Goal: Task Accomplishment & Management: Complete application form

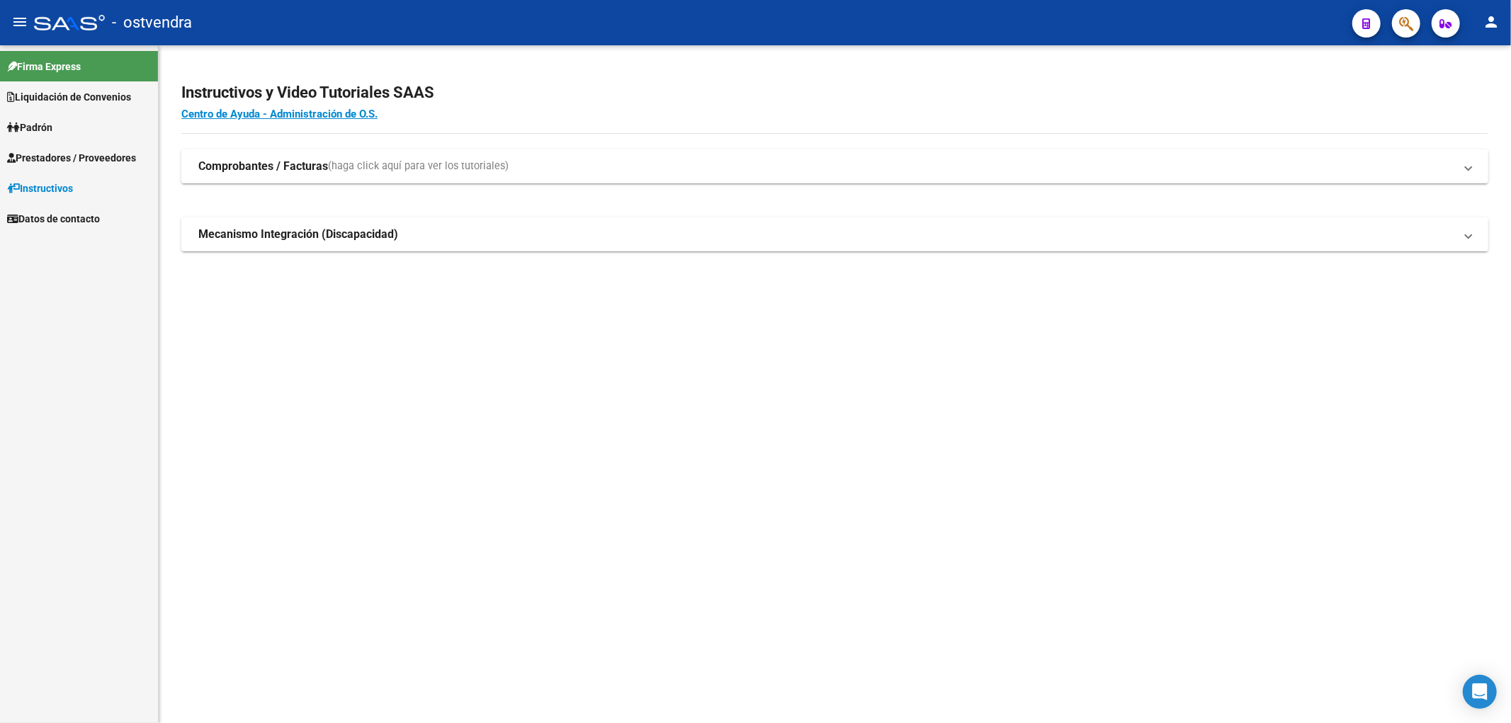
click at [66, 157] on span "Prestadores / Proveedores" at bounding box center [71, 158] width 129 height 16
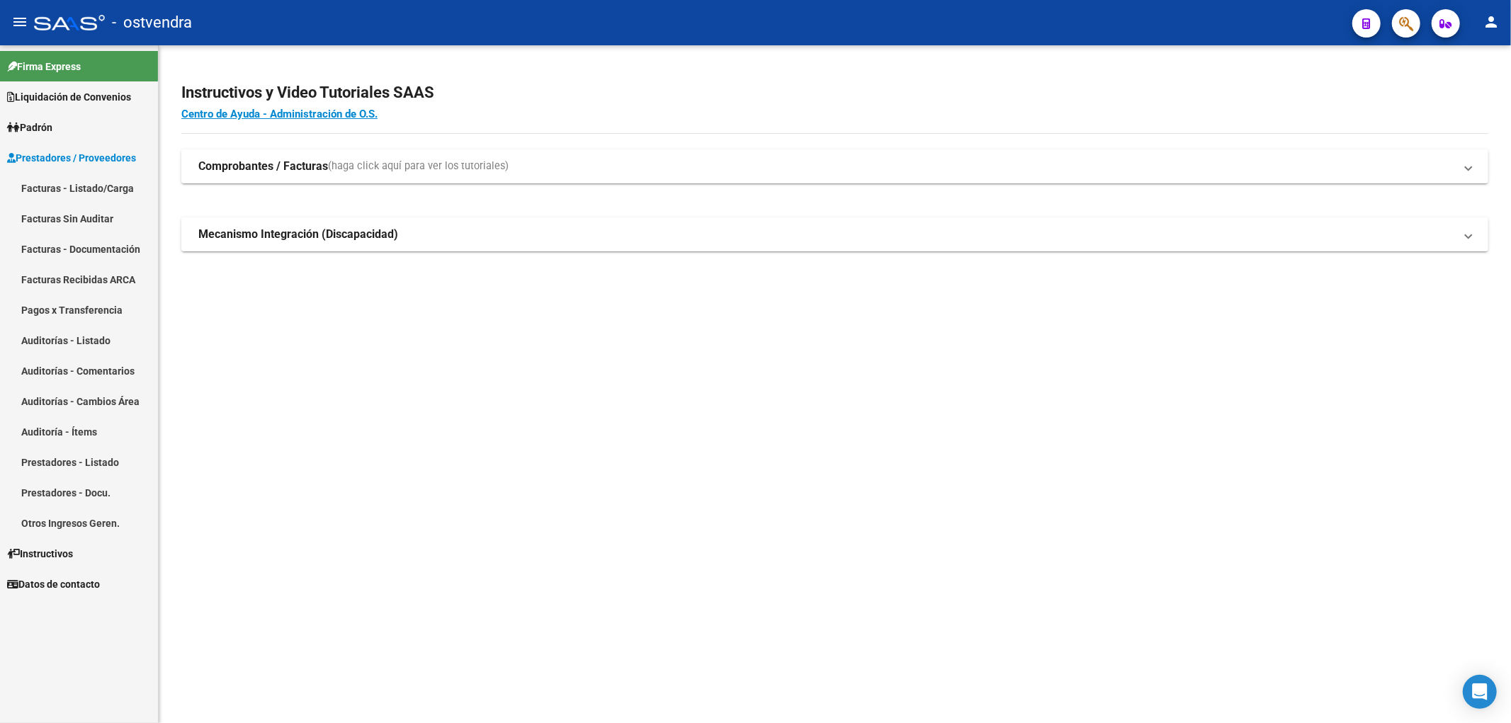
click at [73, 191] on link "Facturas - Listado/Carga" at bounding box center [79, 188] width 158 height 30
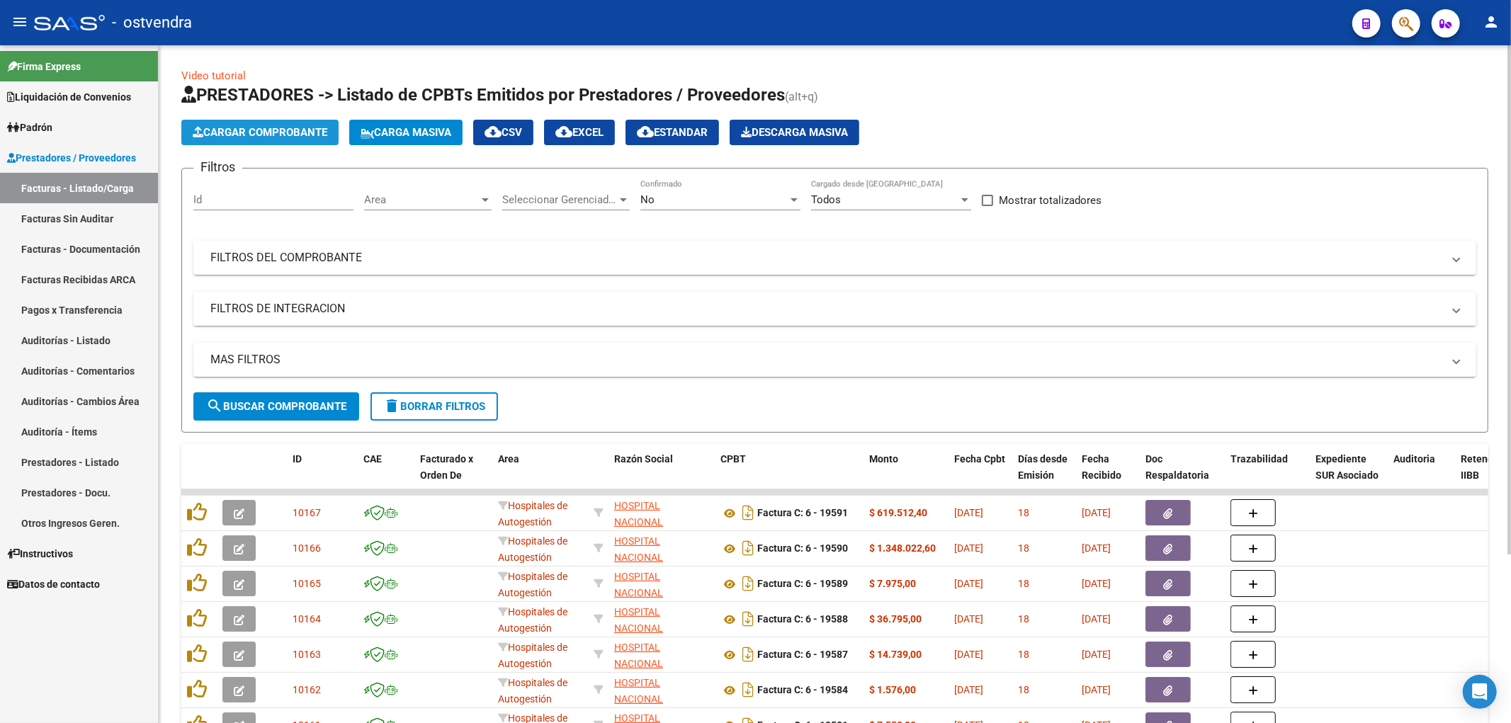
click at [231, 137] on span "Cargar Comprobante" at bounding box center [260, 132] width 135 height 13
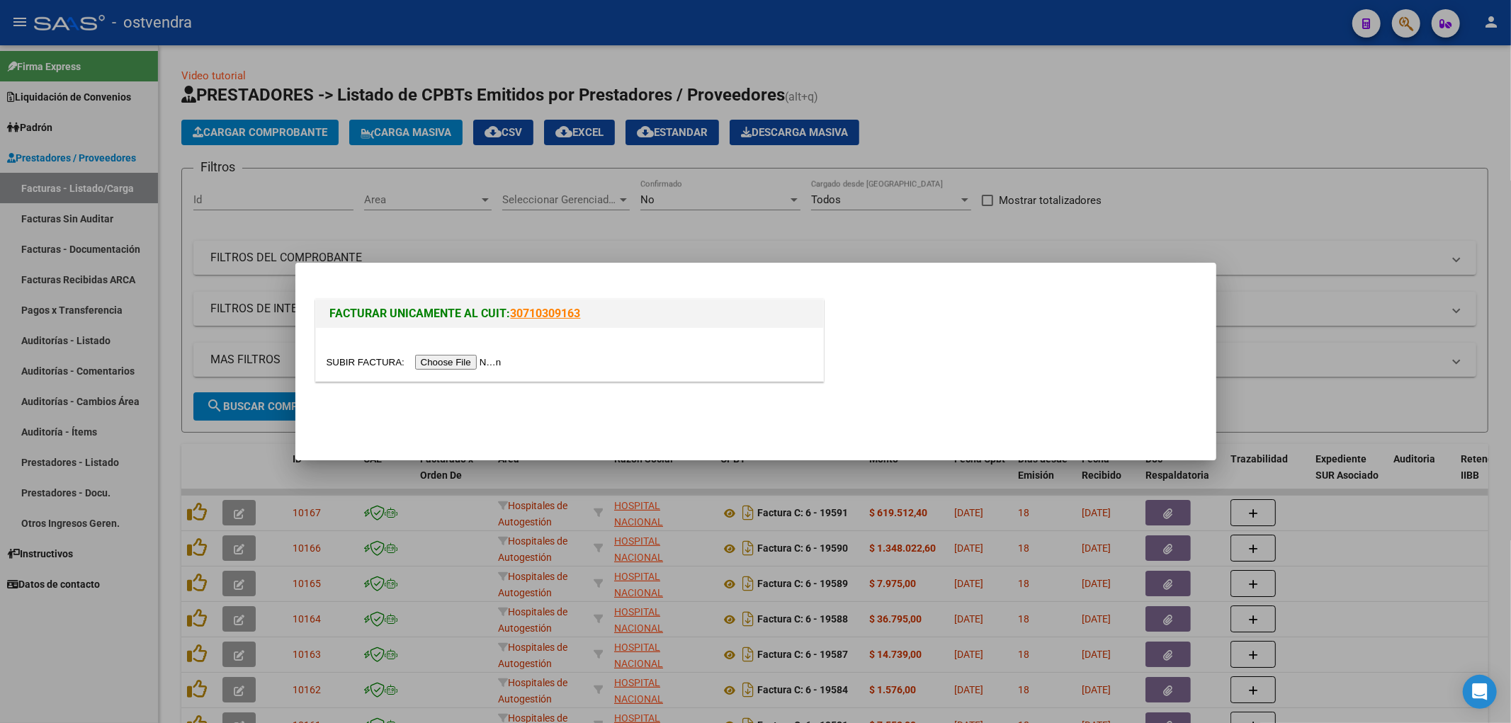
click at [433, 358] on input "file" at bounding box center [416, 362] width 179 height 15
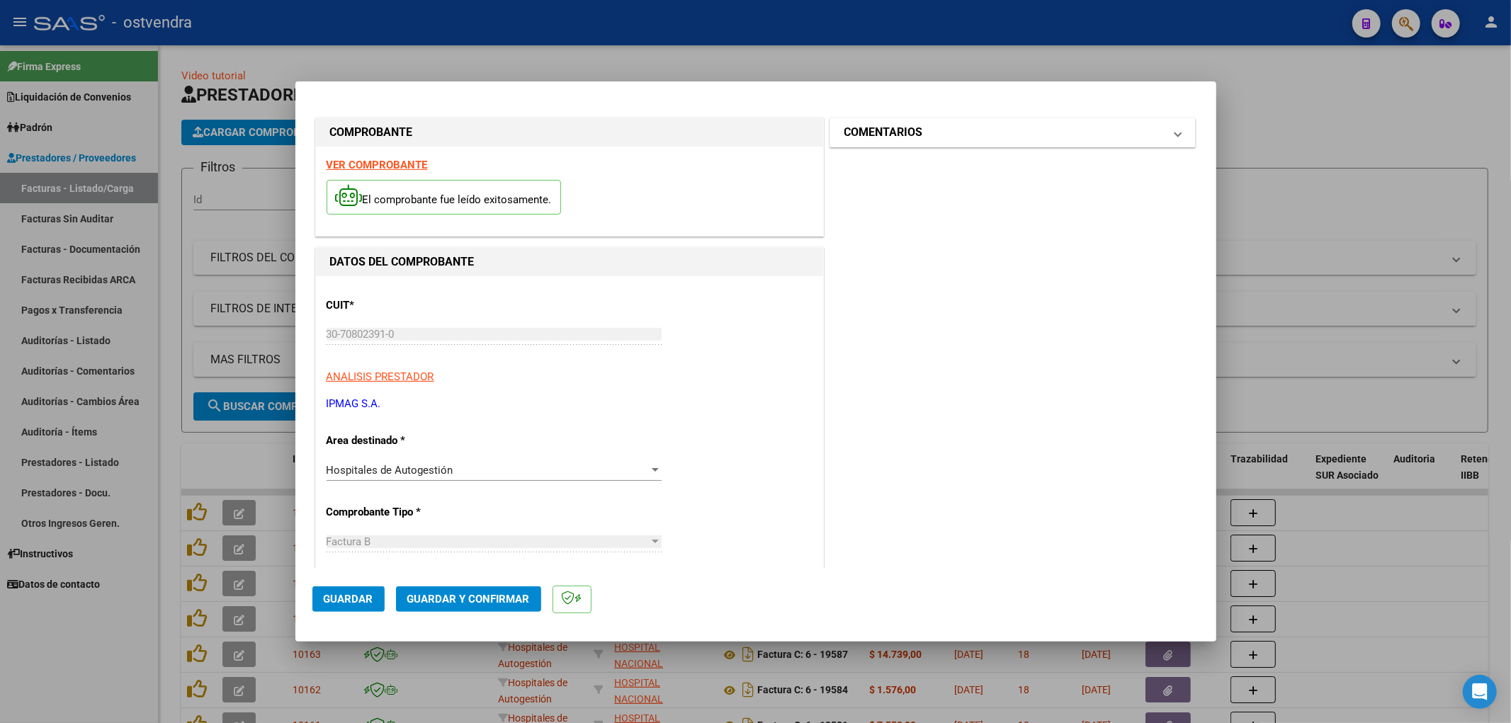
click at [890, 126] on h1 "COMENTARIOS" at bounding box center [884, 132] width 79 height 17
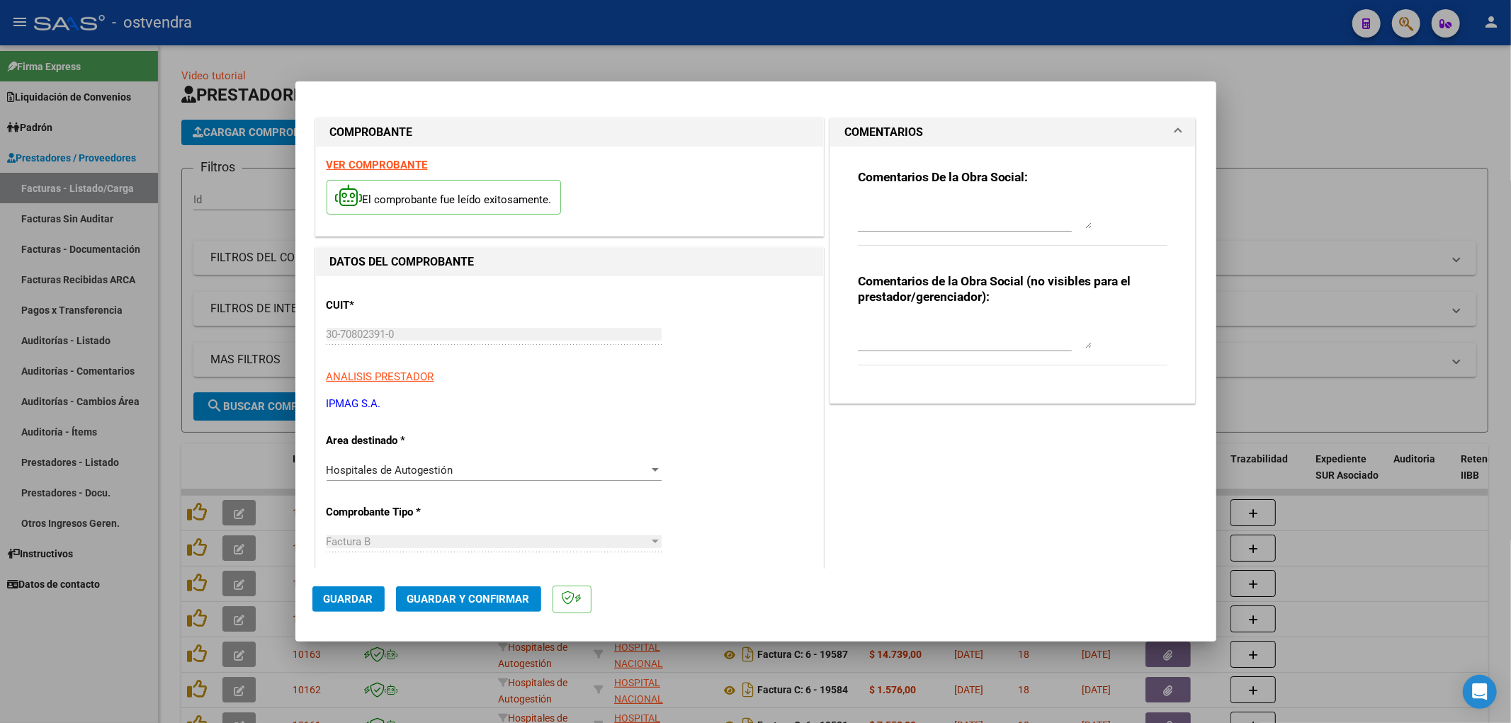
click at [879, 225] on textarea at bounding box center [975, 215] width 234 height 28
type textarea "c"
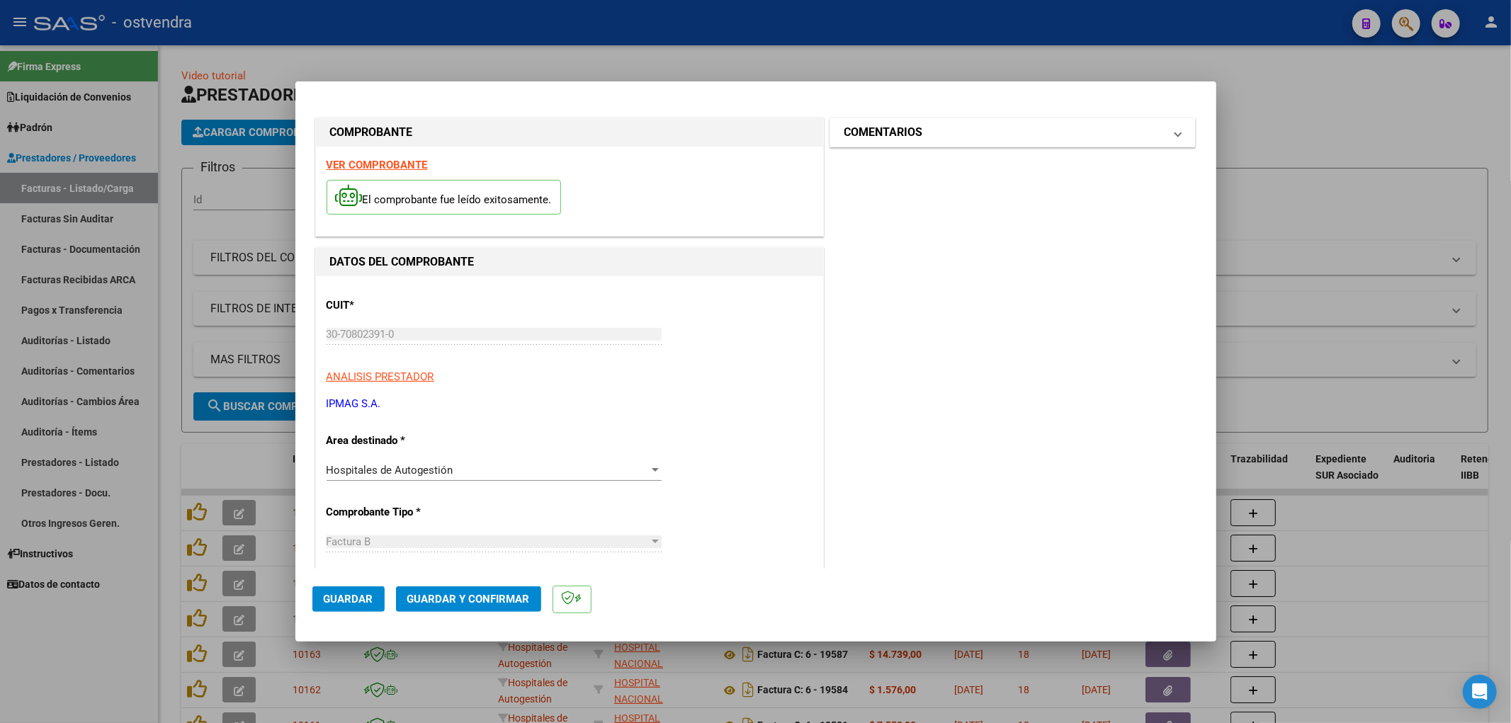
click at [887, 125] on h1 "COMENTARIOS" at bounding box center [884, 132] width 79 height 17
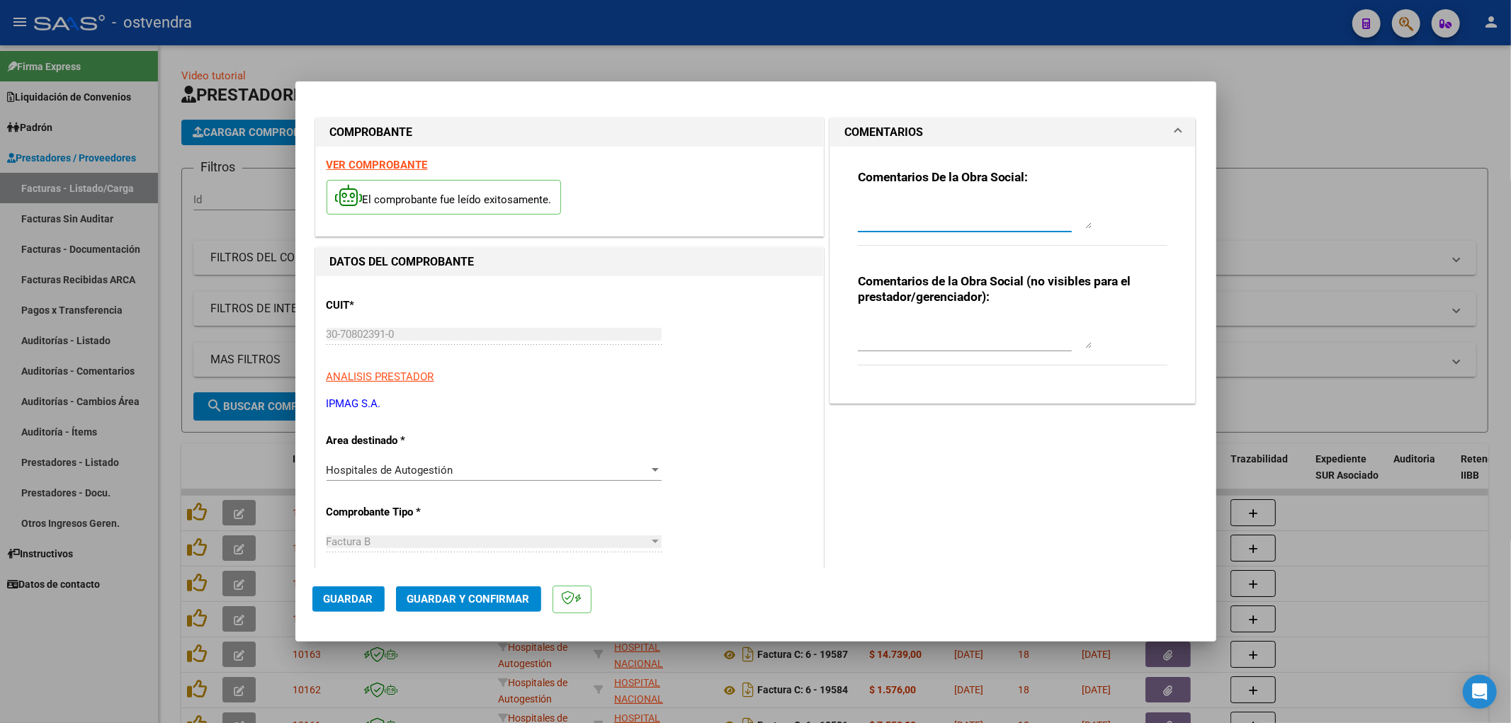
click at [881, 220] on textarea at bounding box center [975, 215] width 234 height 28
click at [896, 208] on textarea "Correspodne a LIQ PPMM VIASANO 08.2025" at bounding box center [975, 215] width 234 height 28
type textarea "Corresponde a LIQ PPMM VIASANO 08.2025"
click at [466, 597] on span "Guardar y Confirmar" at bounding box center [468, 599] width 123 height 13
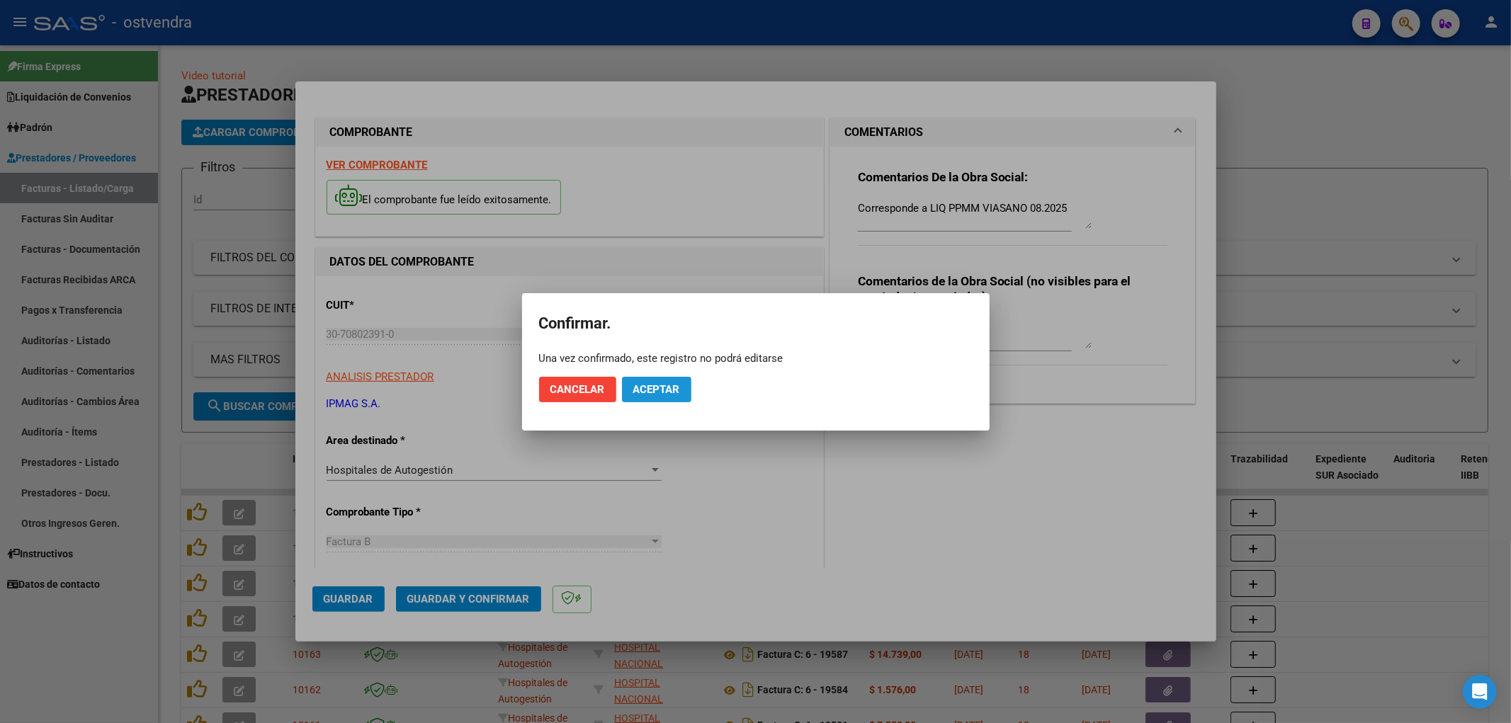
click at [655, 379] on button "Aceptar" at bounding box center [656, 390] width 69 height 26
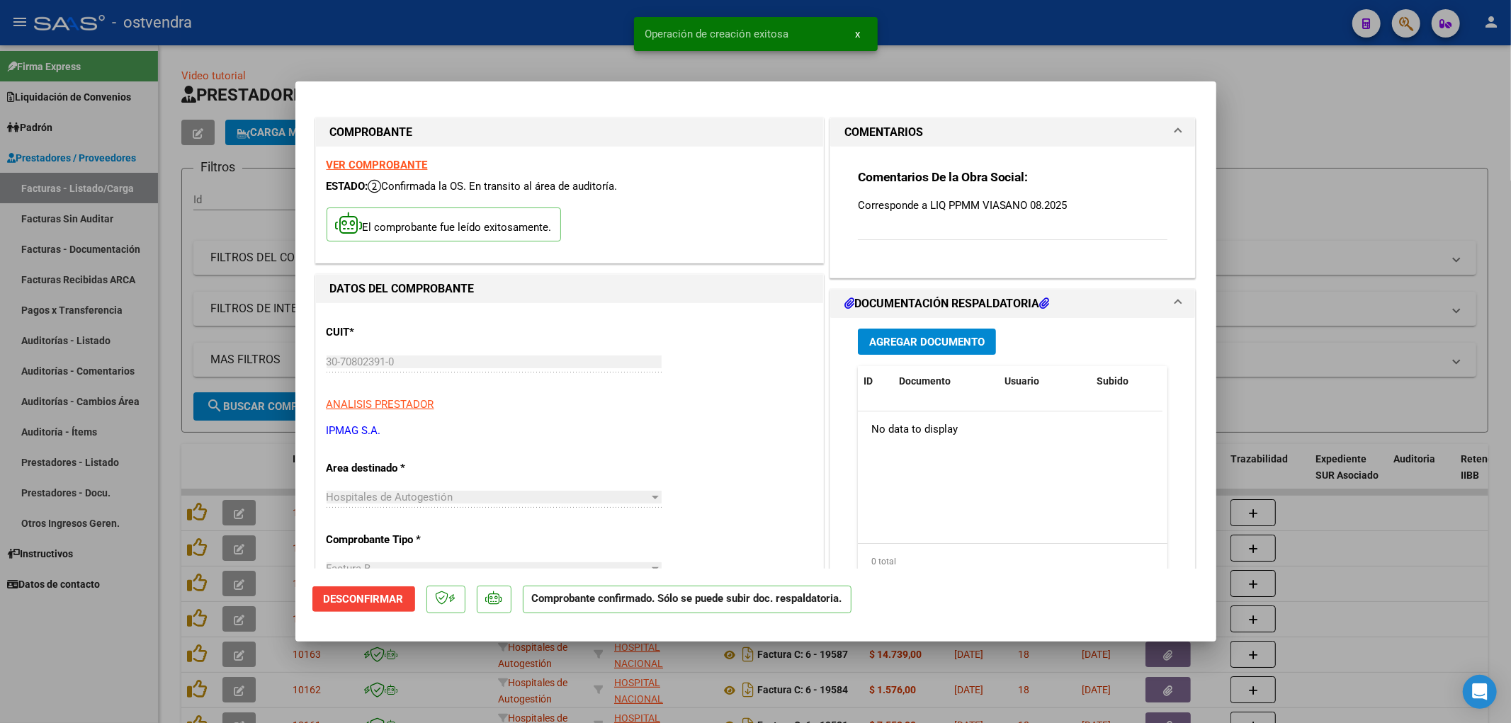
click at [943, 342] on span "Agregar Documento" at bounding box center [926, 342] width 115 height 13
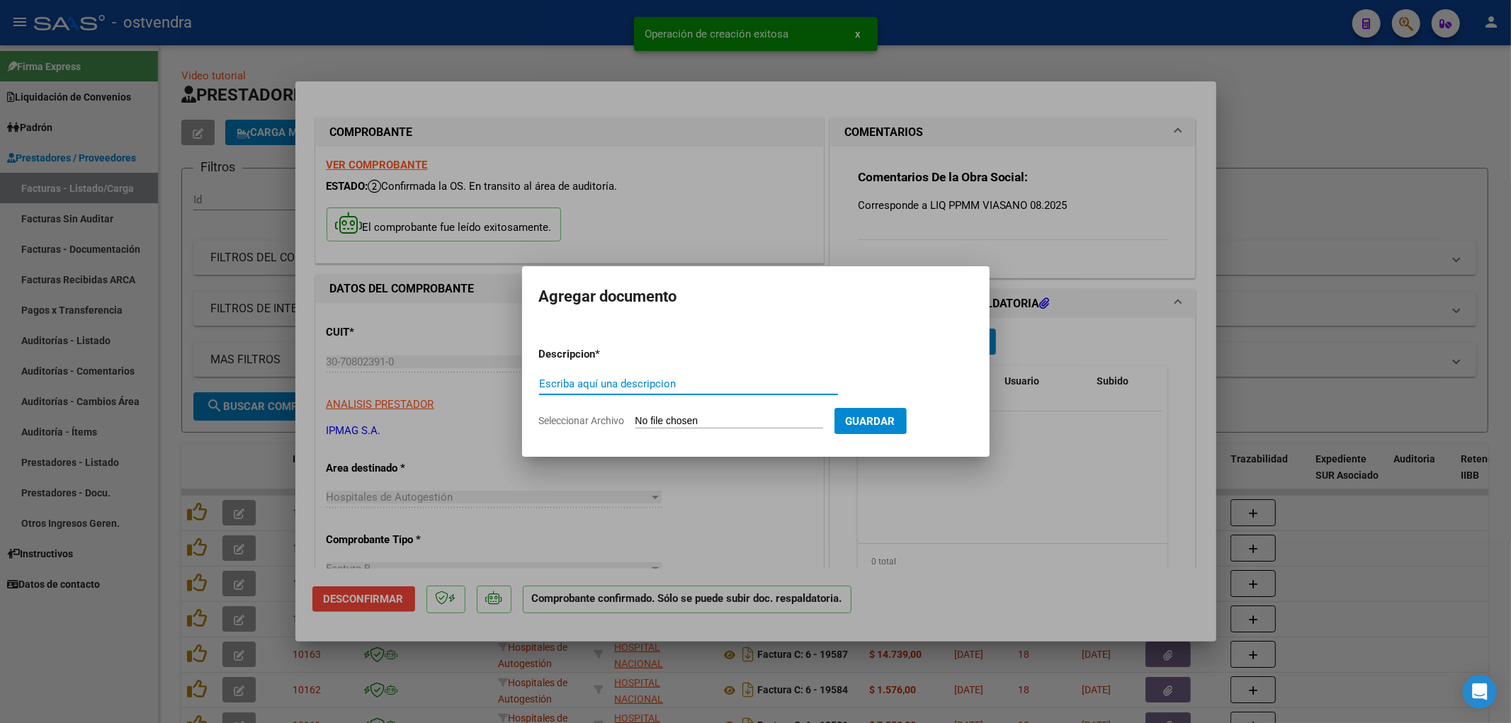
click at [591, 383] on input "Escriba aquí una descripcion" at bounding box center [688, 384] width 299 height 13
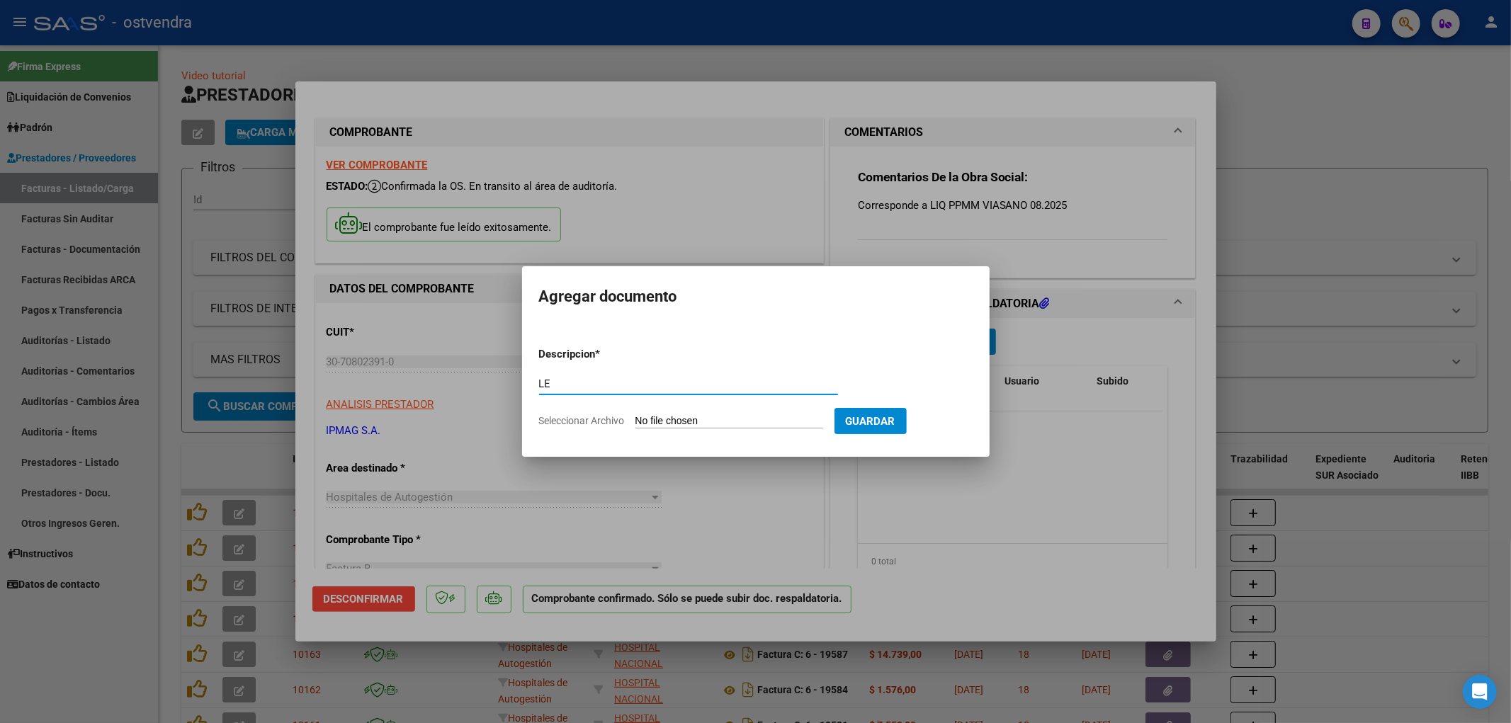
type input "L"
click at [548, 380] on input "Escriba aquí una descripcion" at bounding box center [688, 384] width 299 height 13
type input "EXPEDIENTE"
click at [875, 417] on span "Guardar" at bounding box center [871, 421] width 50 height 13
click at [668, 413] on form "Descripcion * EXPEDIENTE Escriba aquí una descripcion Seleccionar Archivo Guard…" at bounding box center [756, 387] width 434 height 103
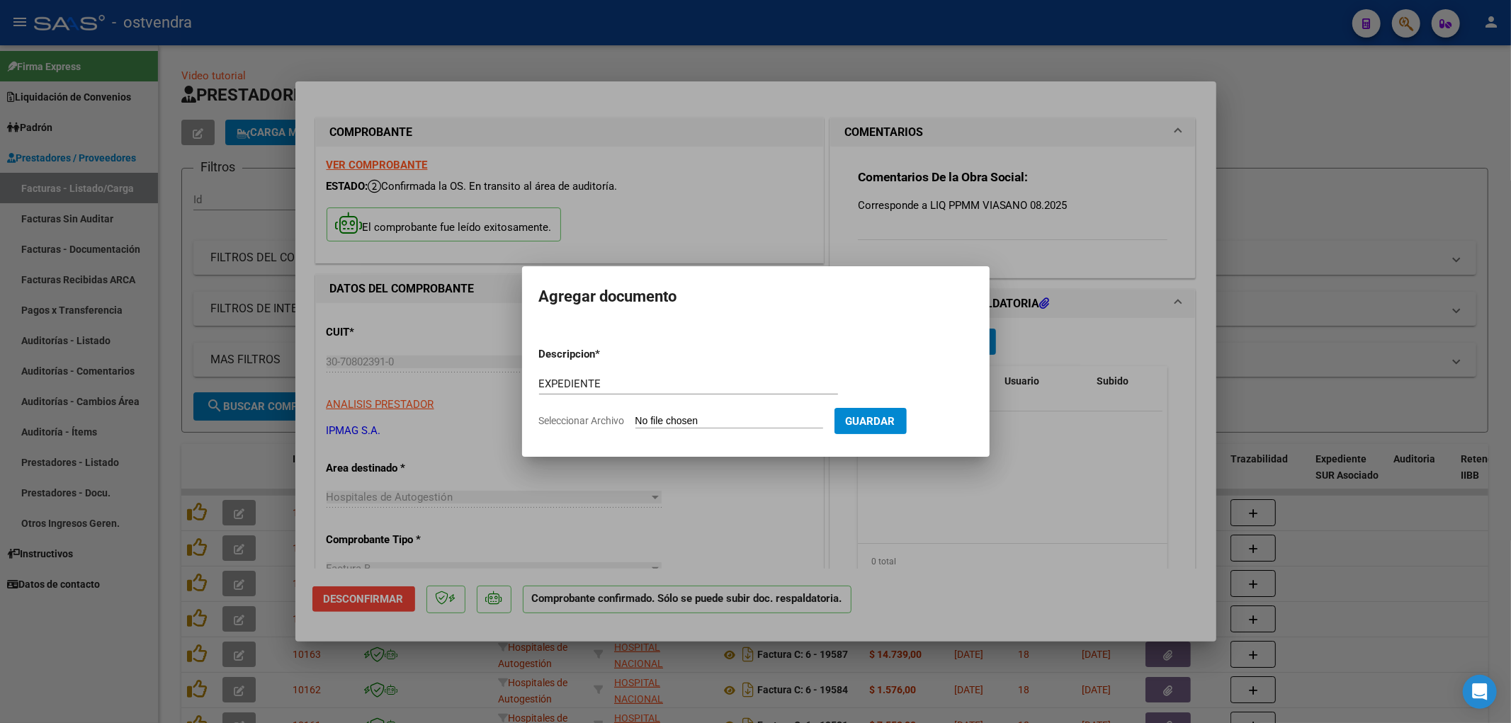
click at [663, 418] on input "Seleccionar Archivo" at bounding box center [730, 421] width 188 height 13
type input "C:\fakepath\[PERSON_NAME] EXPEDIENTE_2020_06_21_13_44_13_266.pdf"
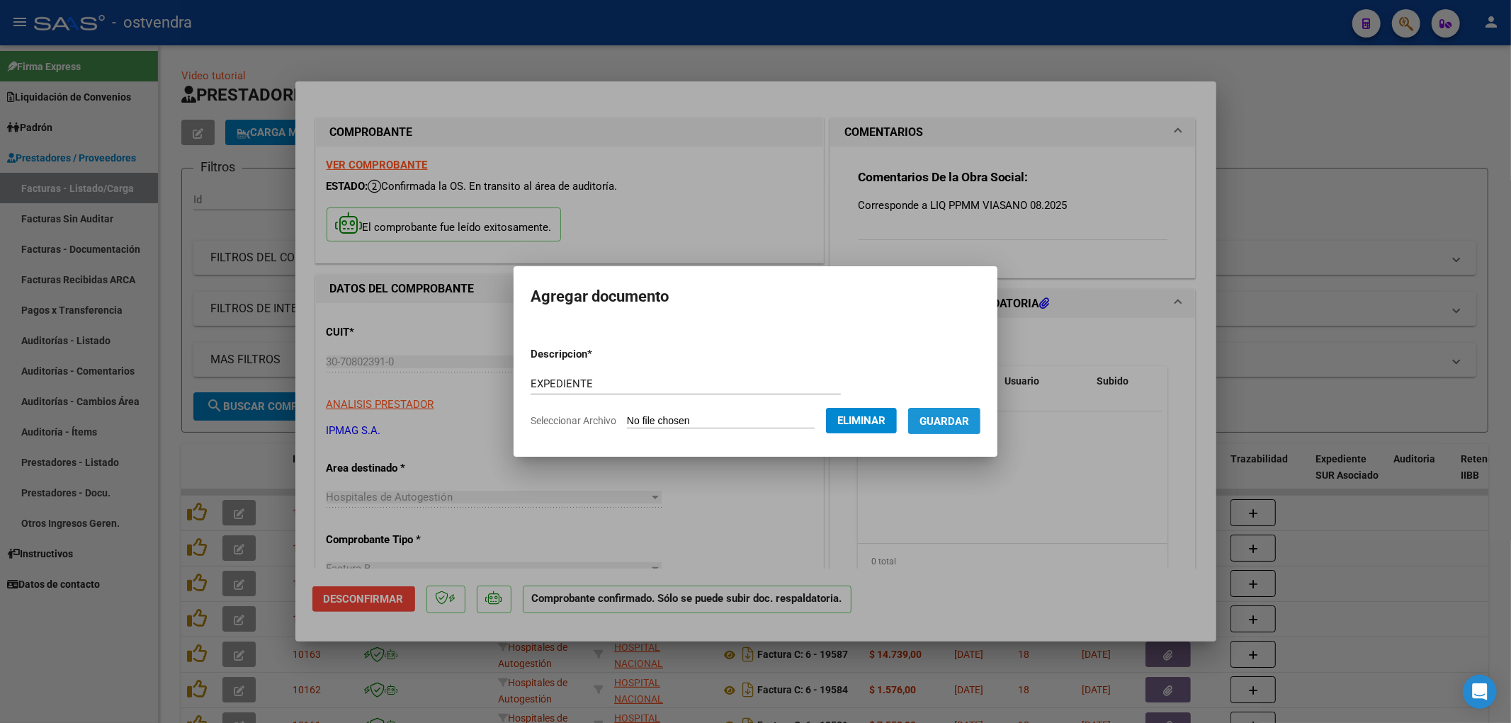
click at [943, 419] on span "Guardar" at bounding box center [945, 421] width 50 height 13
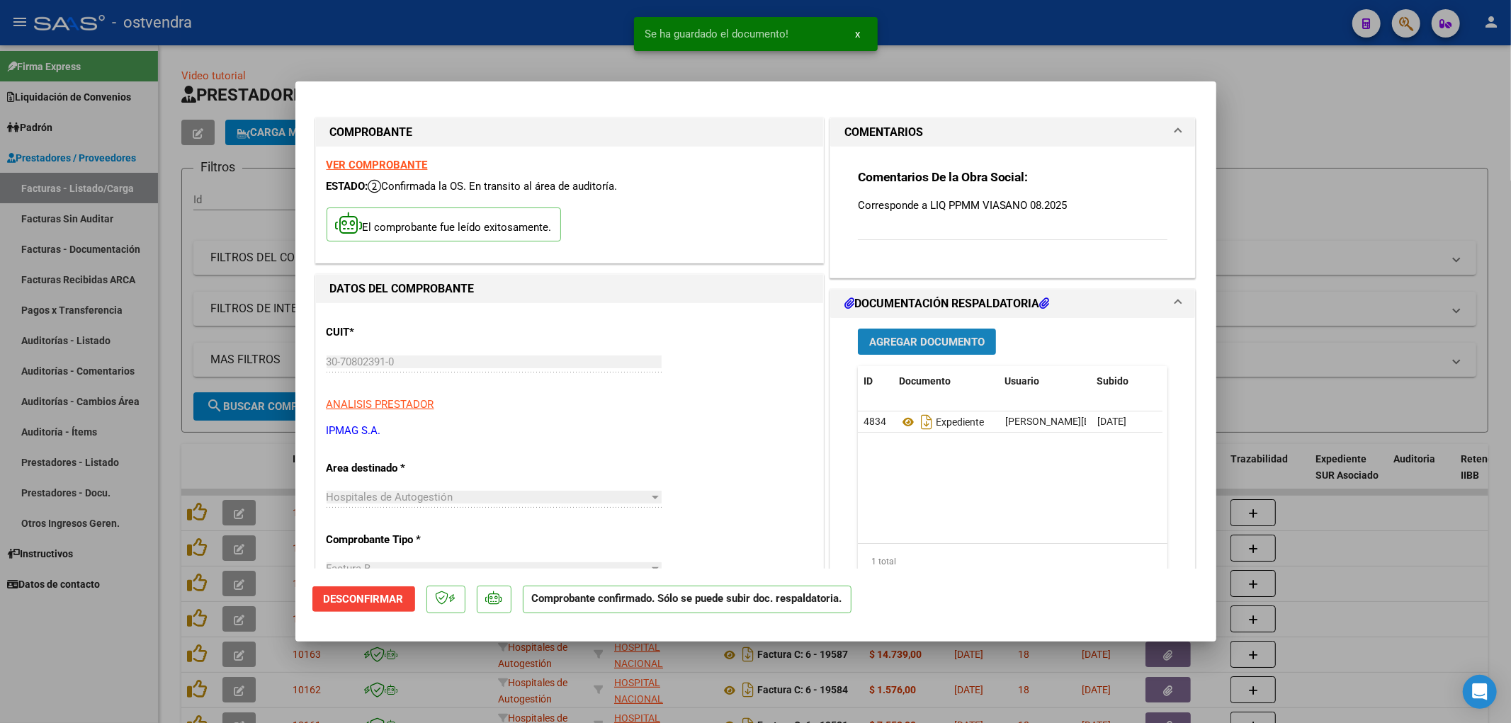
click at [943, 351] on button "Agregar Documento" at bounding box center [927, 342] width 138 height 26
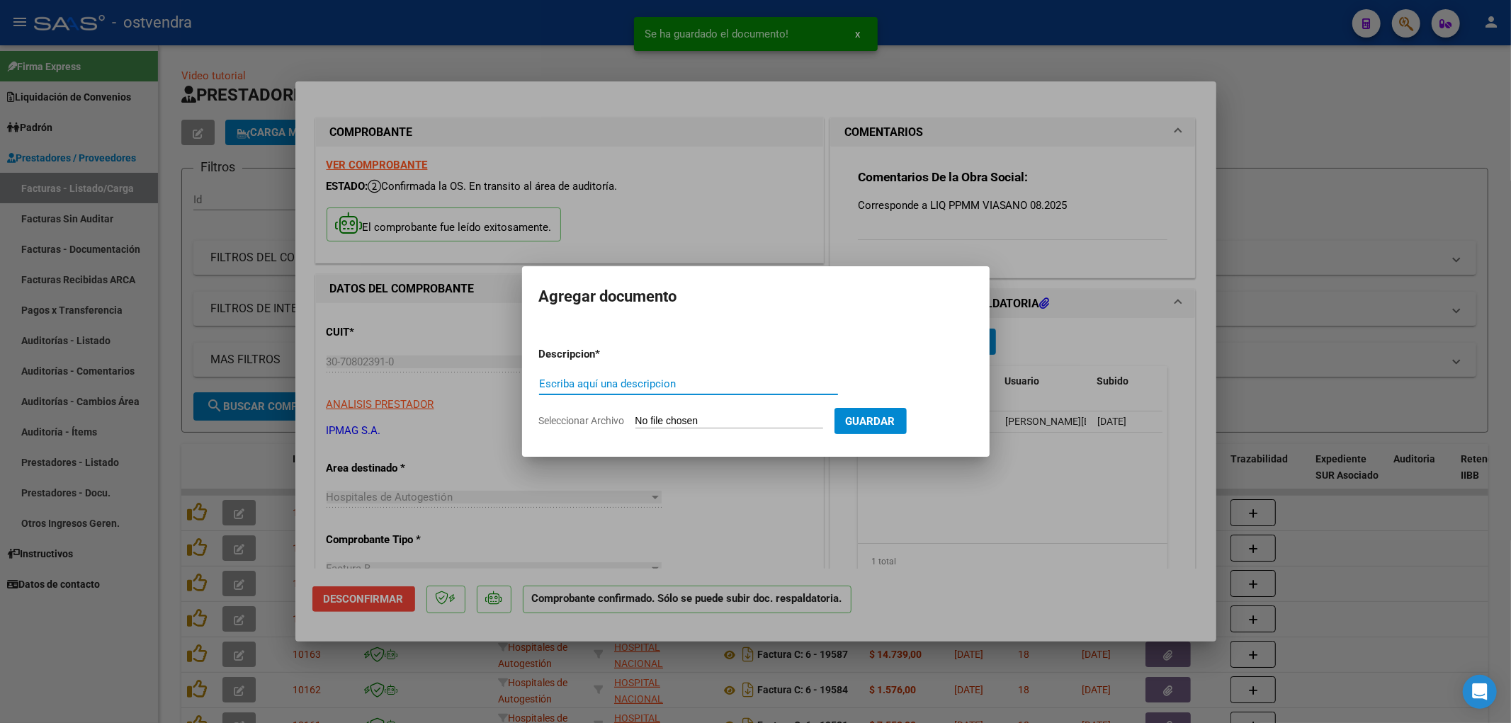
click at [599, 386] on input "Escriba aquí una descripcion" at bounding box center [688, 384] width 299 height 13
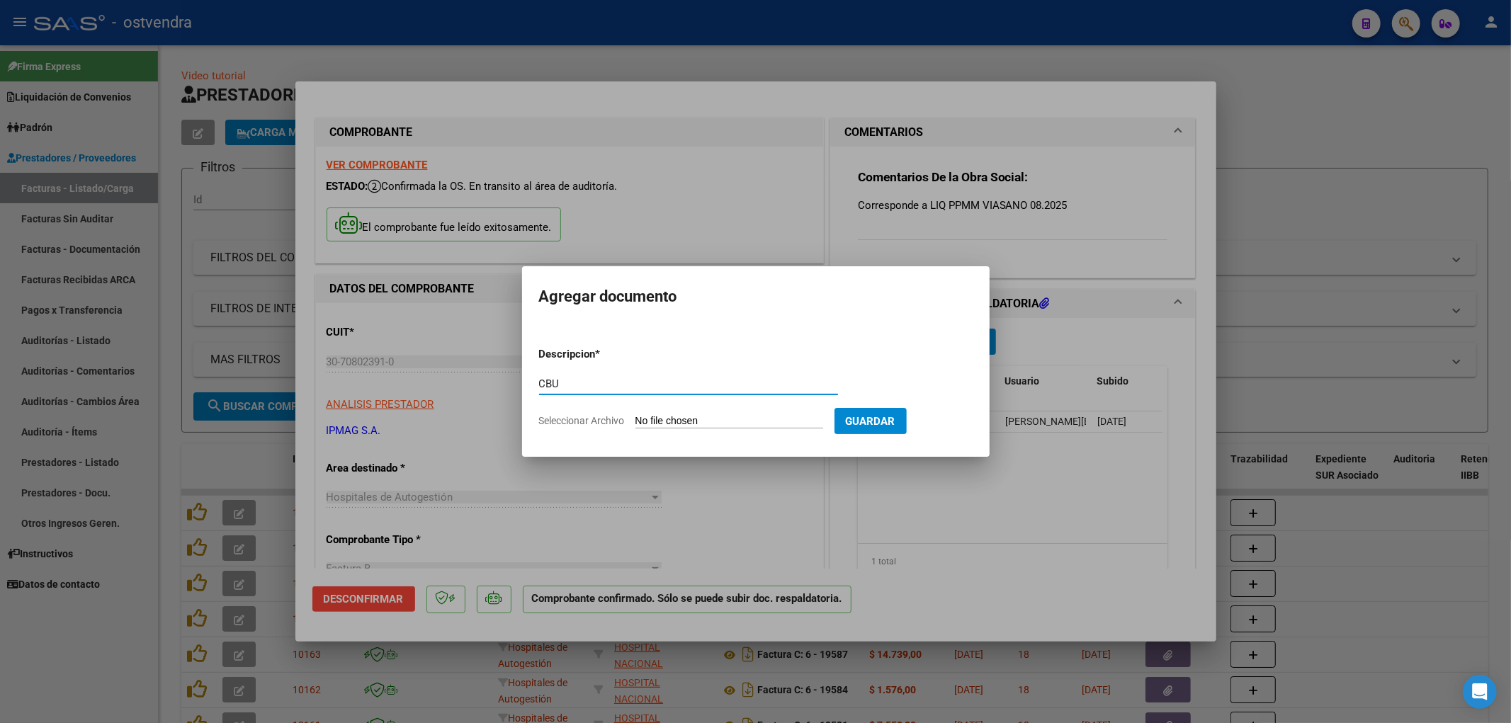
type input "CBU"
click at [653, 418] on input "Seleccionar Archivo" at bounding box center [730, 421] width 188 height 13
type input "C:\fakepath\CBU NACION ortopedia IPMAGNA.pdf"
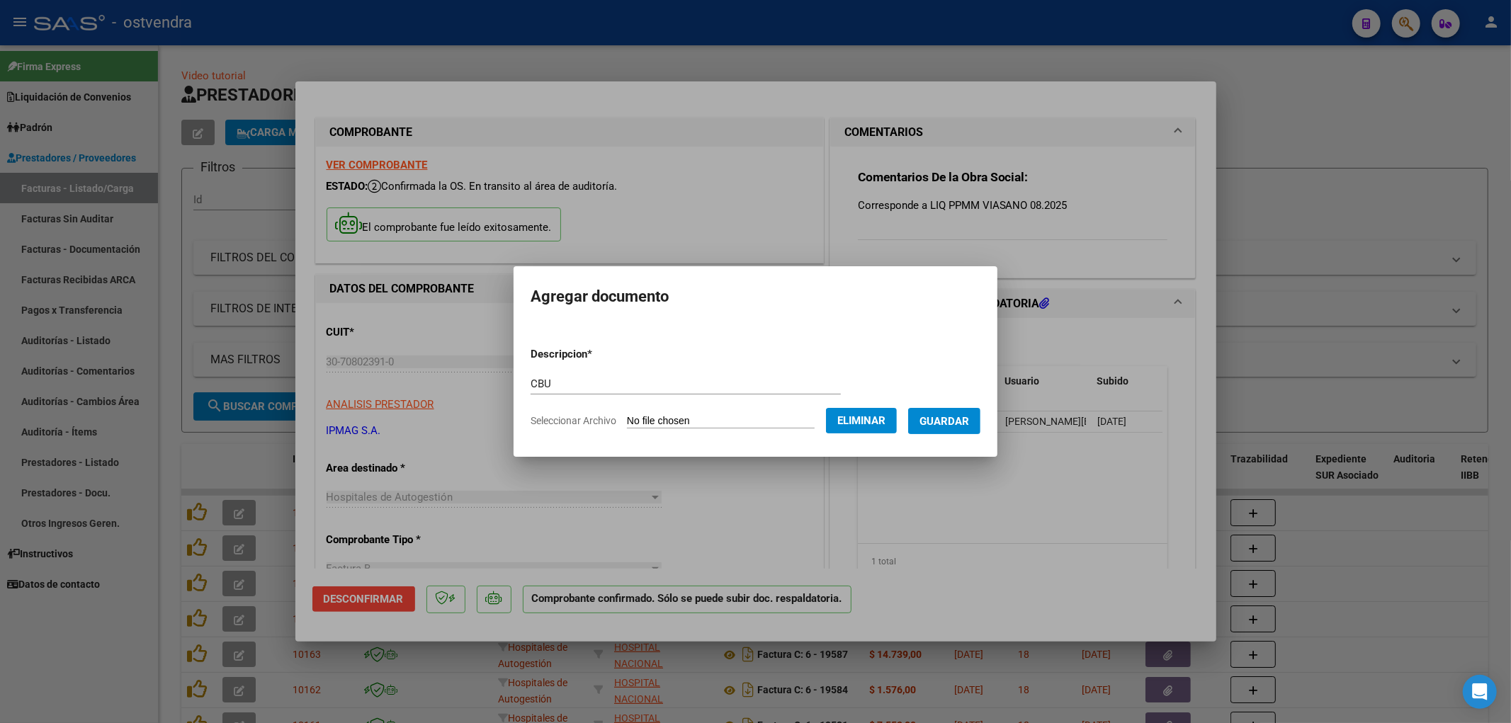
click at [947, 422] on span "Guardar" at bounding box center [945, 421] width 50 height 13
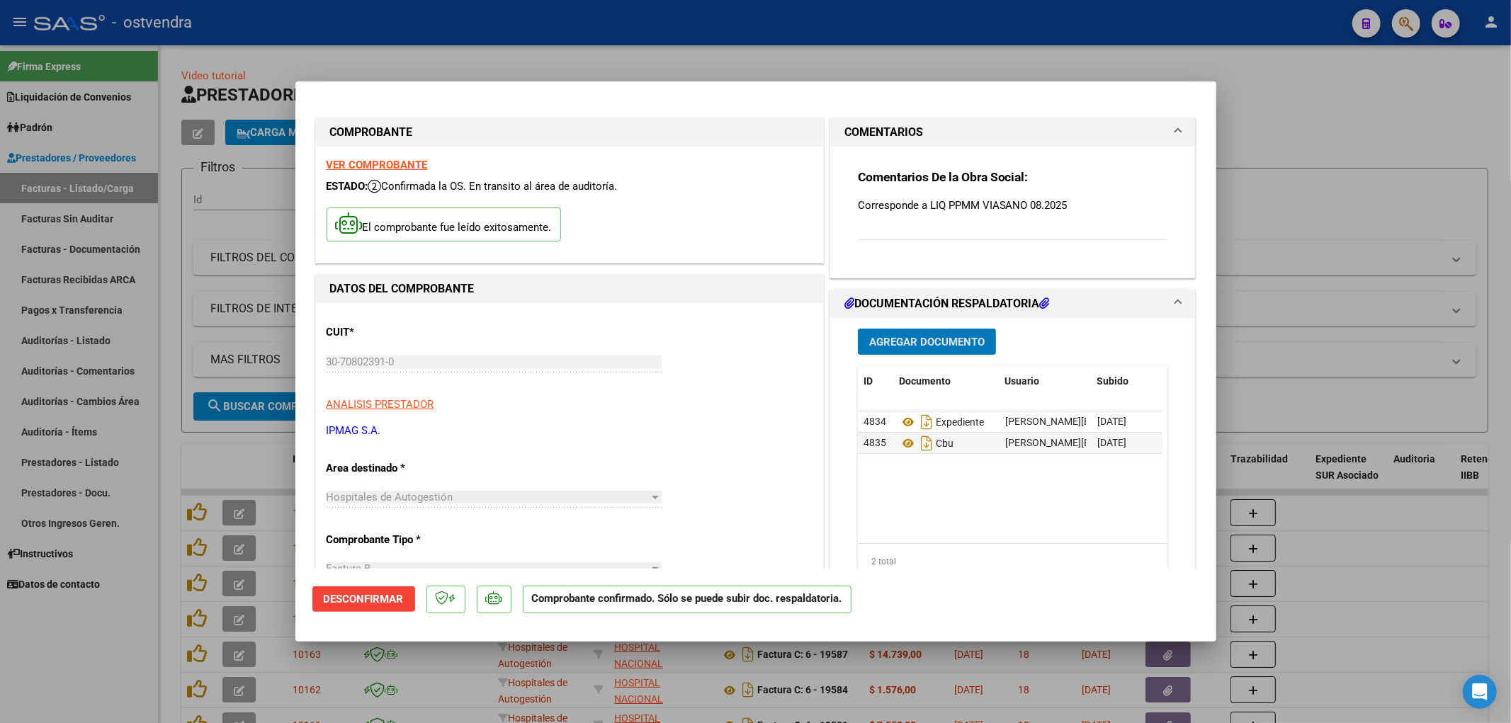
click at [1314, 202] on div at bounding box center [755, 361] width 1511 height 723
type input "$ 0,00"
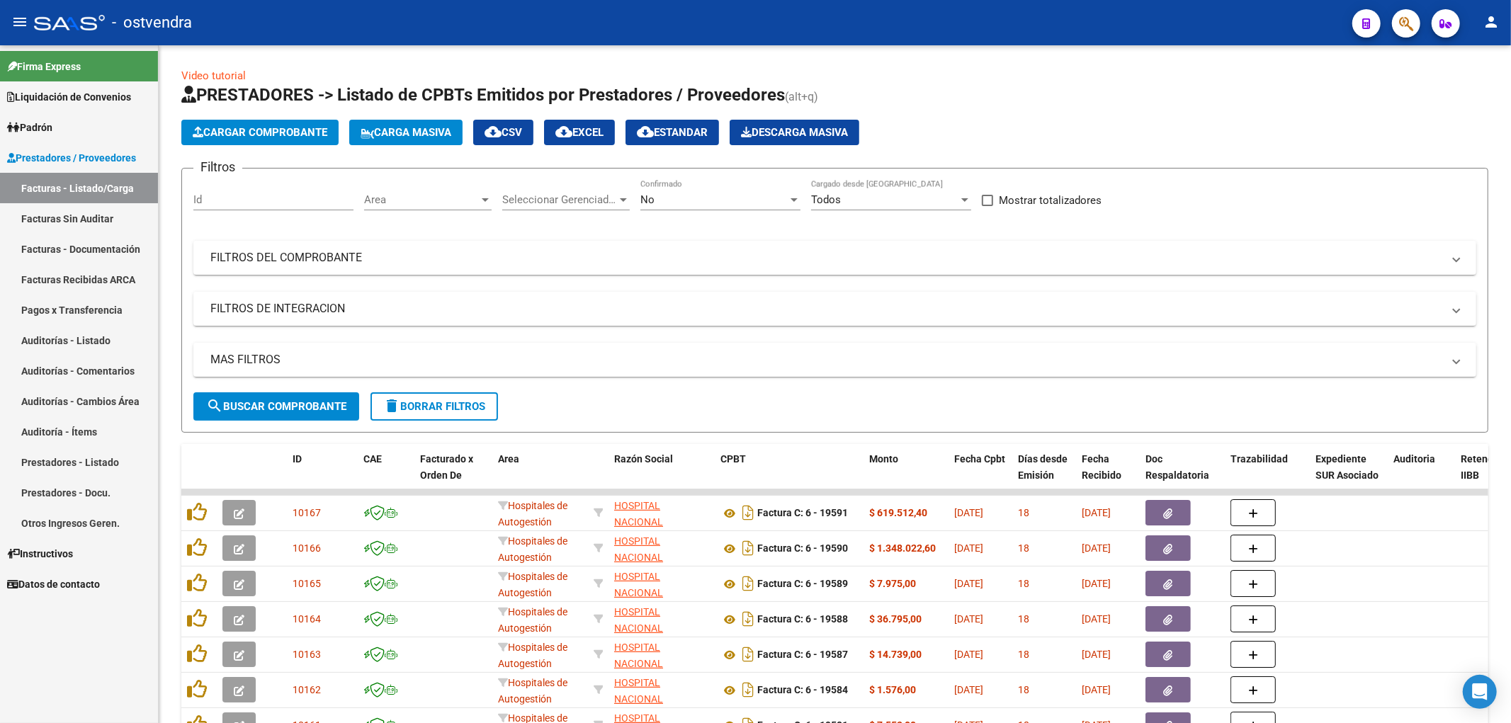
click at [85, 347] on link "Auditorías - Listado" at bounding box center [79, 340] width 158 height 30
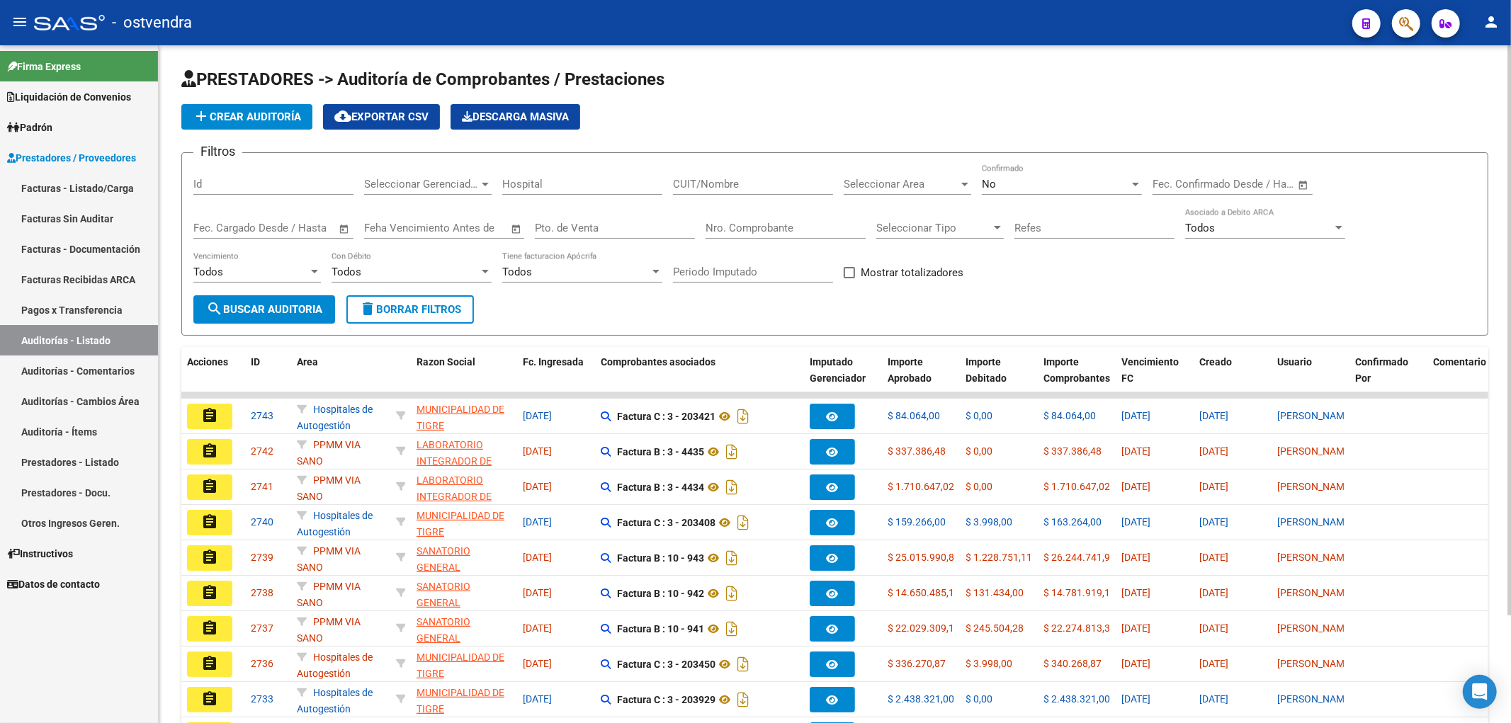
click at [1020, 193] on div "No Confirmado" at bounding box center [1062, 179] width 160 height 30
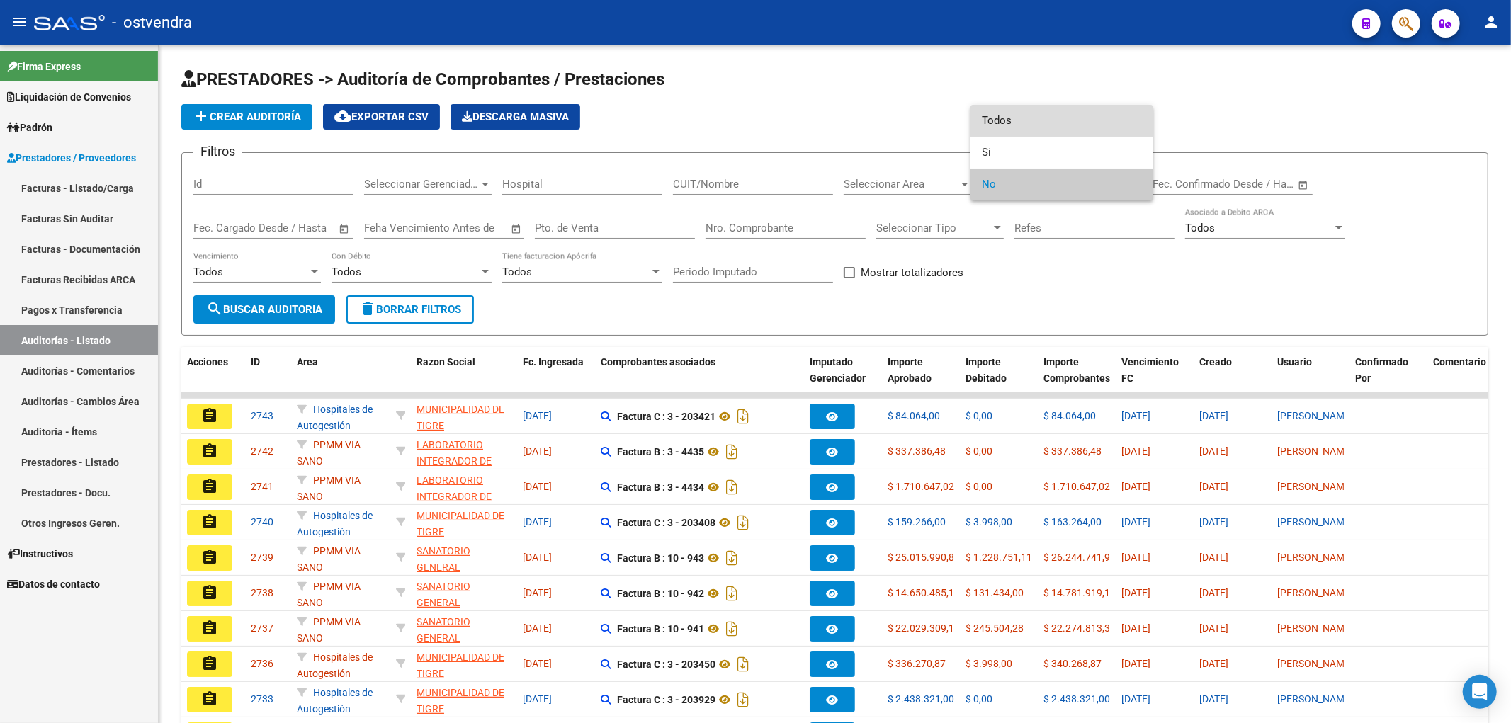
click at [1007, 123] on span "Todos" at bounding box center [1062, 121] width 160 height 32
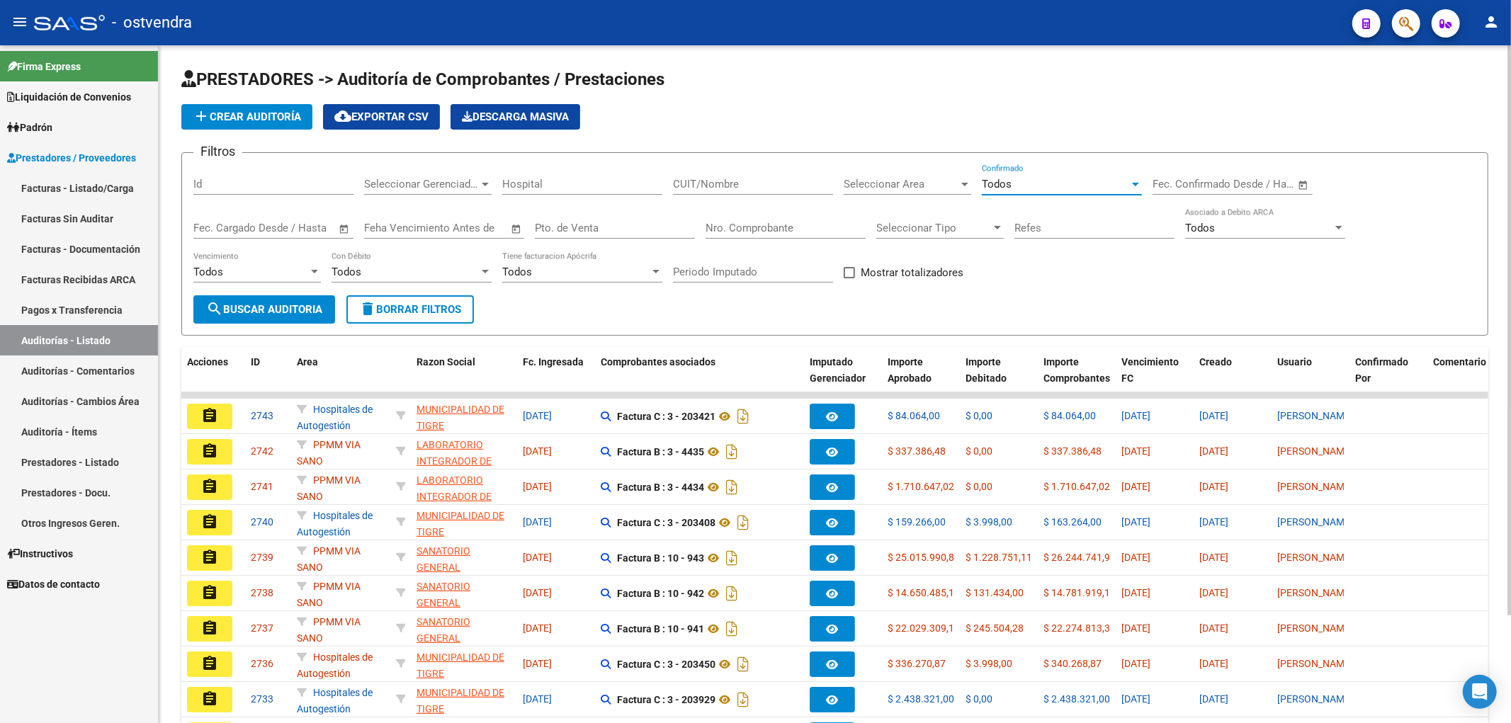
click at [754, 232] on input "Nro. Comprobante" at bounding box center [786, 228] width 160 height 13
type input "25303"
click at [290, 315] on span "search Buscar Auditoria" at bounding box center [264, 309] width 116 height 13
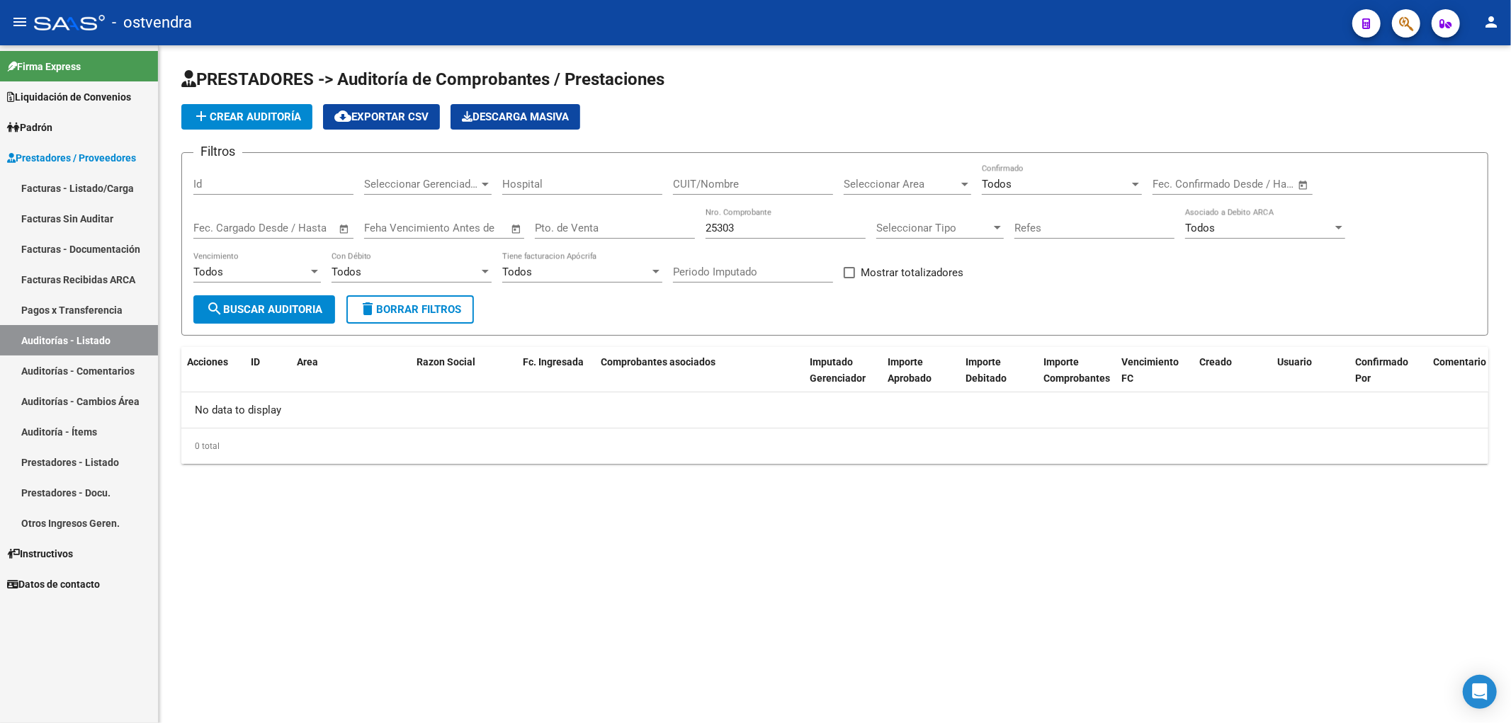
click at [79, 426] on link "Auditoría - Ítems" at bounding box center [79, 432] width 158 height 30
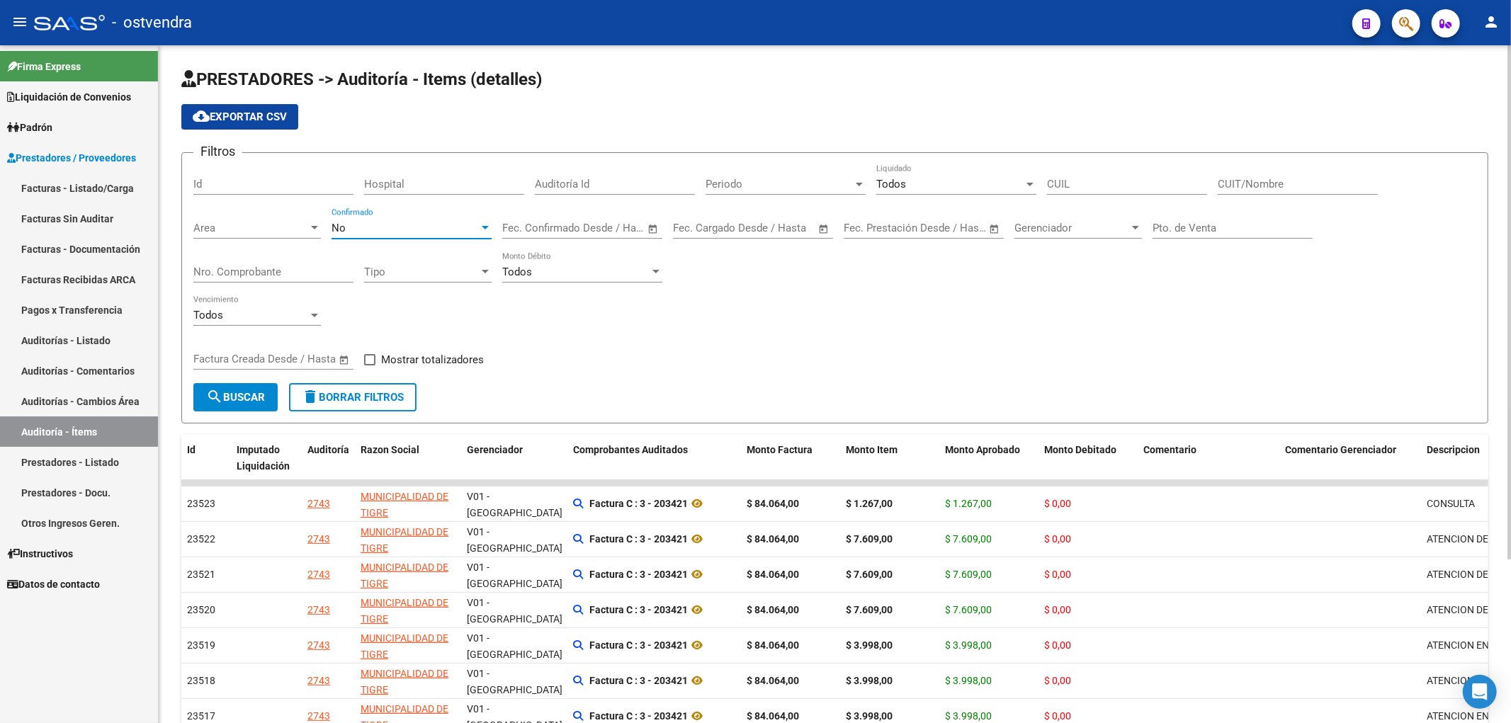
click at [370, 227] on div "No" at bounding box center [405, 228] width 147 height 13
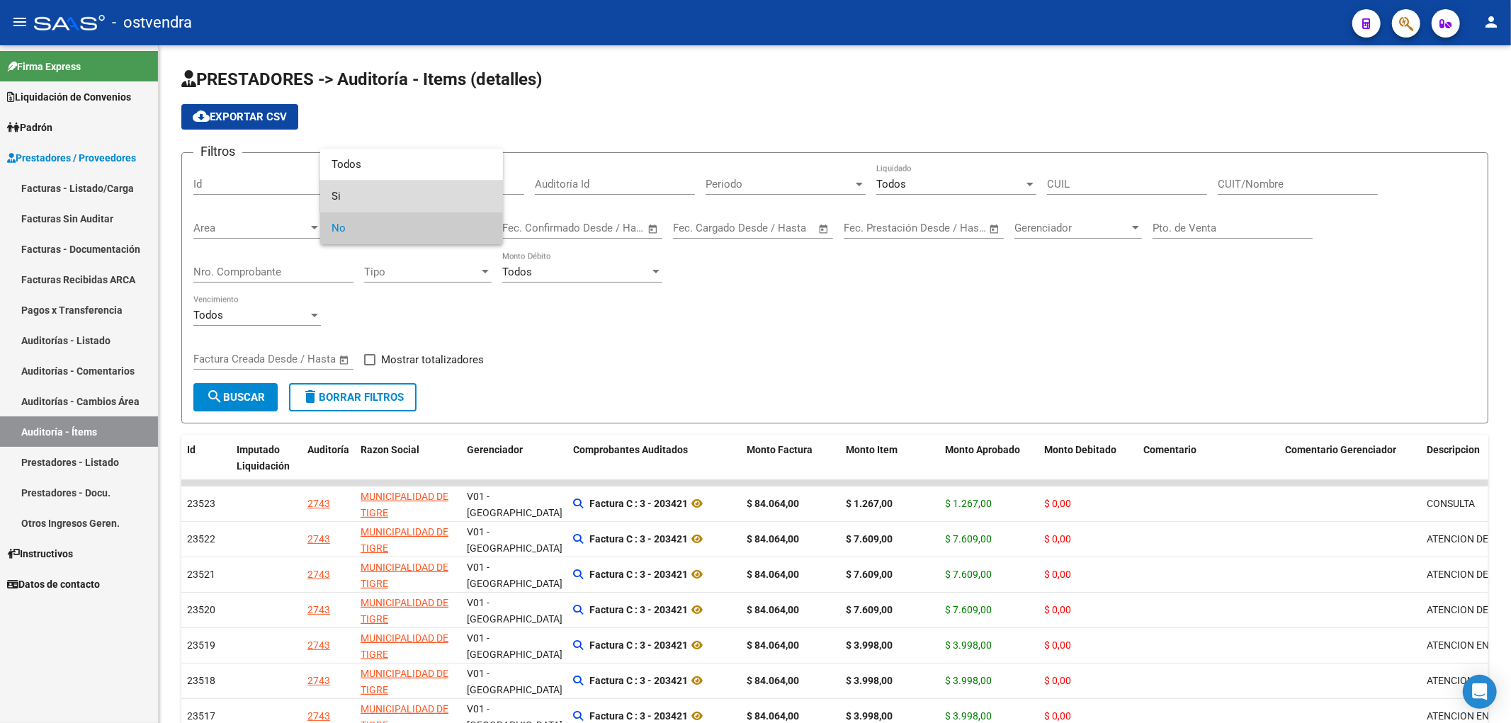
click at [358, 190] on span "Si" at bounding box center [412, 197] width 160 height 32
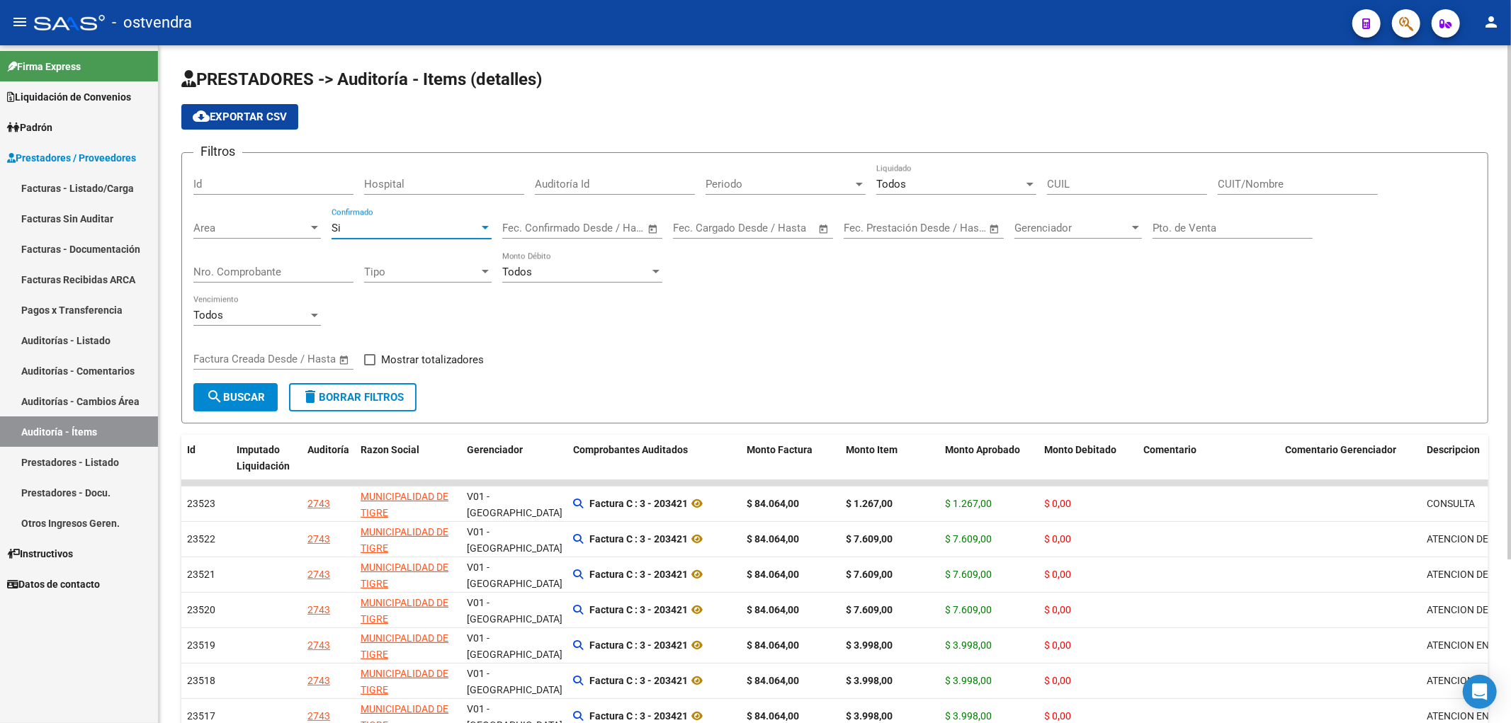
click at [388, 227] on div "Si" at bounding box center [405, 228] width 147 height 13
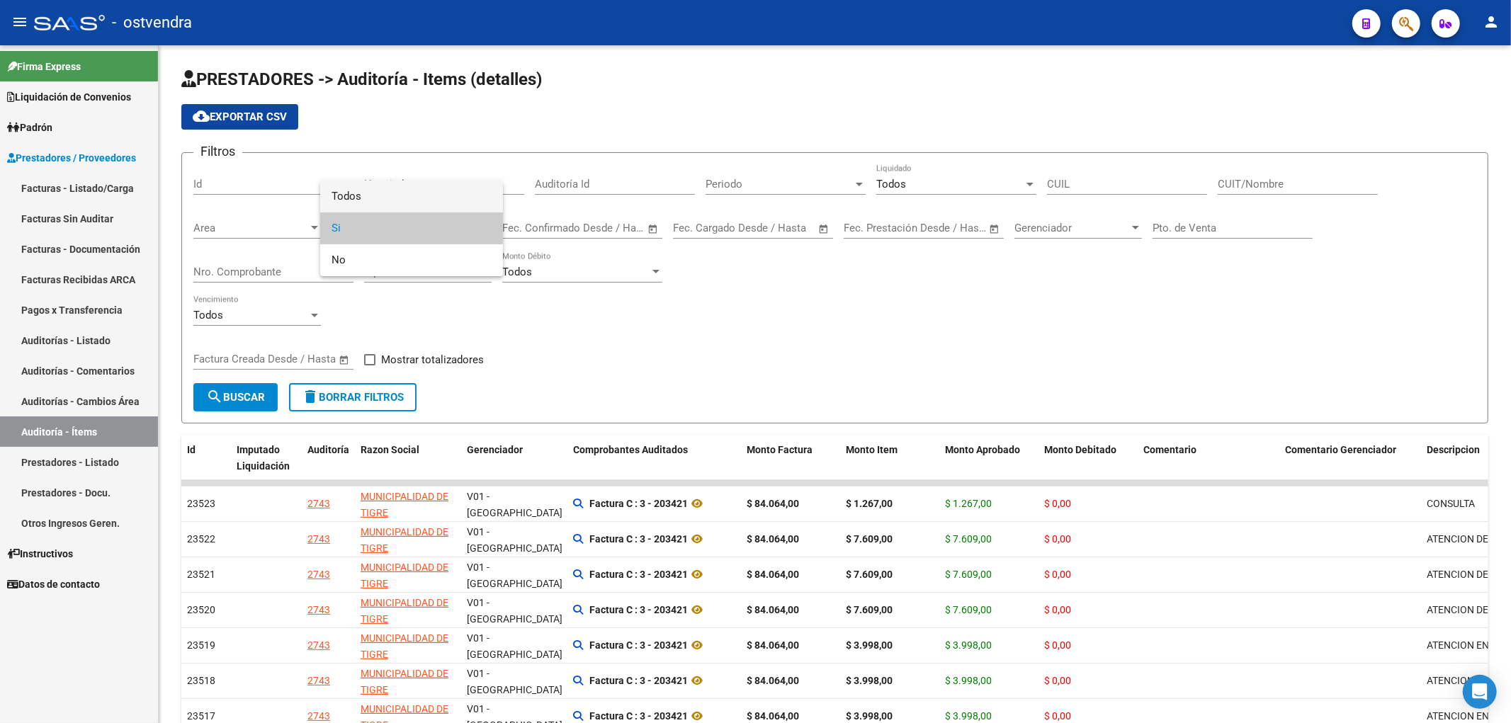
click at [367, 191] on span "Todos" at bounding box center [412, 197] width 160 height 32
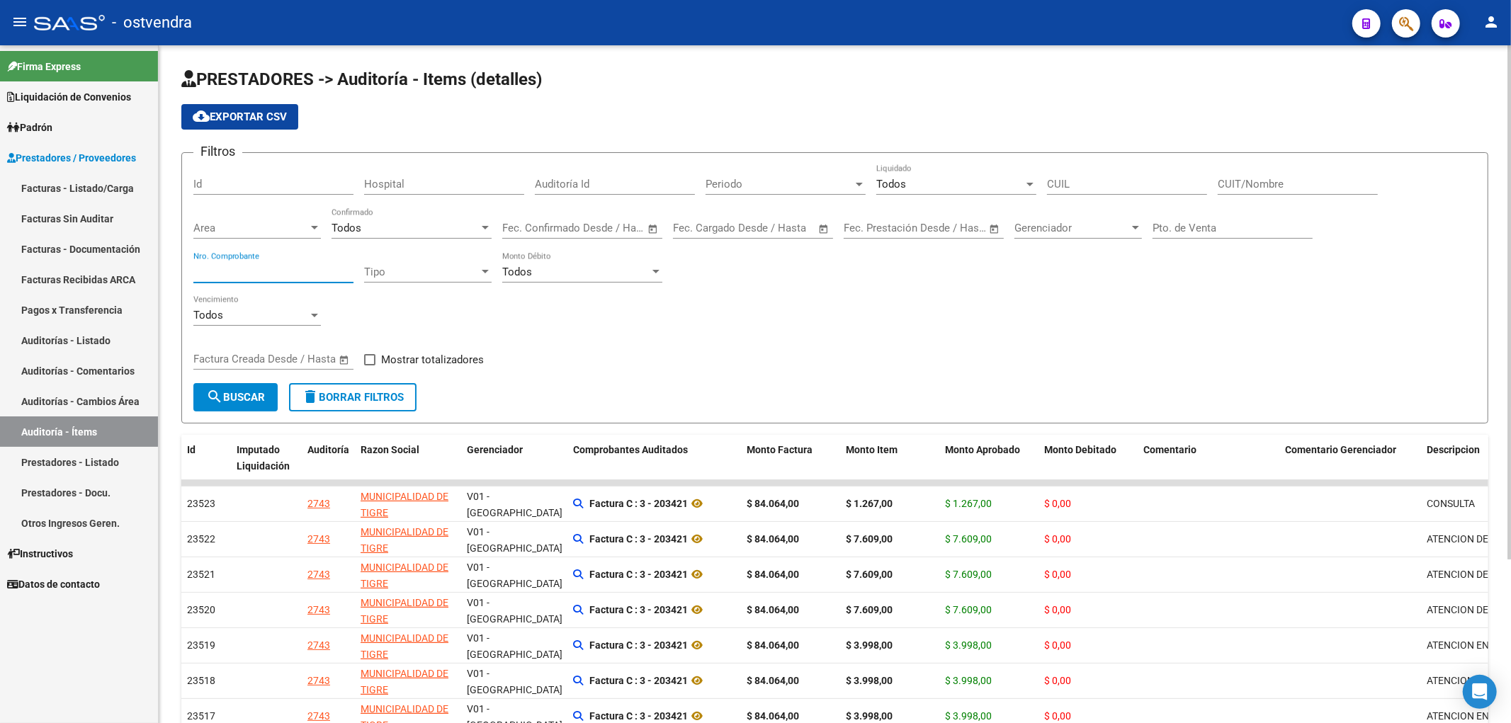
click at [242, 278] on input "Nro. Comprobante" at bounding box center [273, 272] width 160 height 13
type input "25303"
click at [242, 393] on span "search Buscar" at bounding box center [235, 397] width 59 height 13
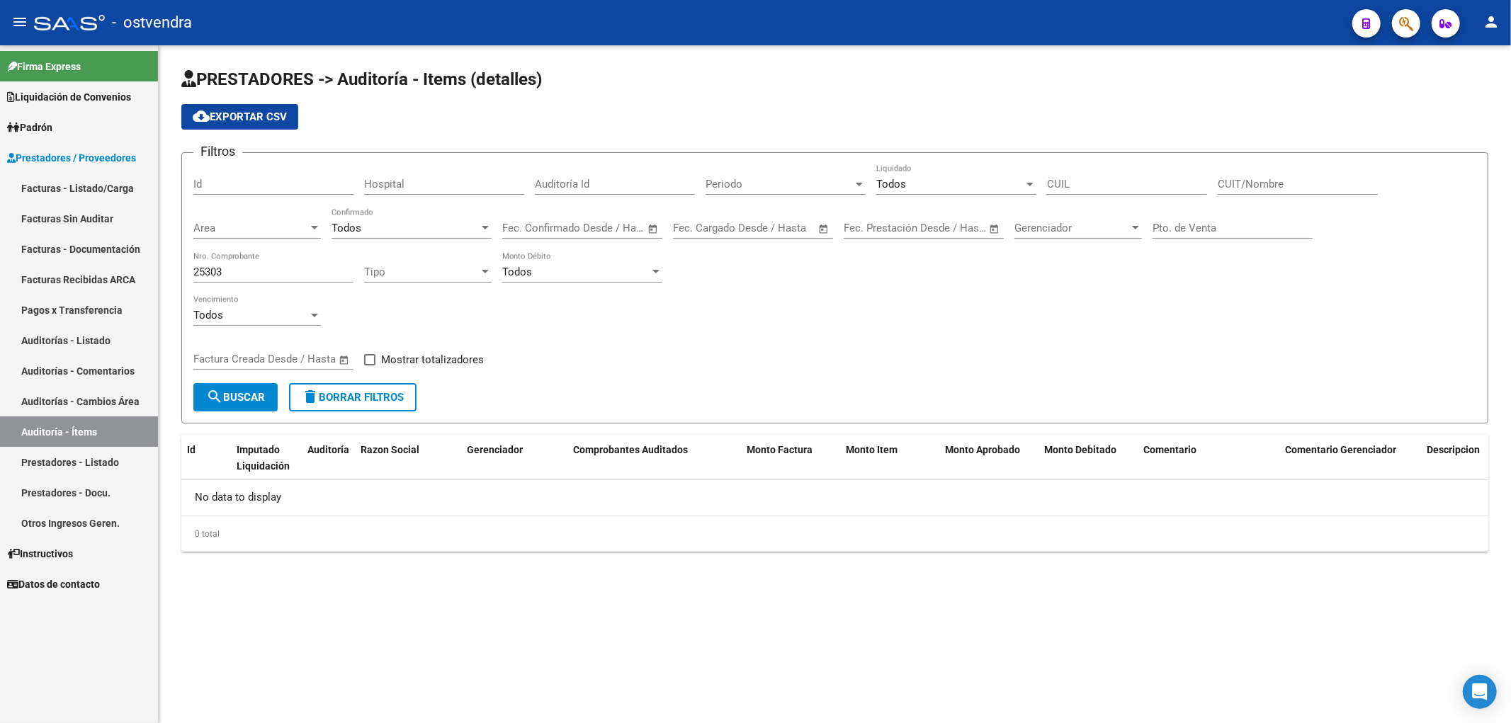
click at [73, 213] on link "Facturas Sin Auditar" at bounding box center [79, 218] width 158 height 30
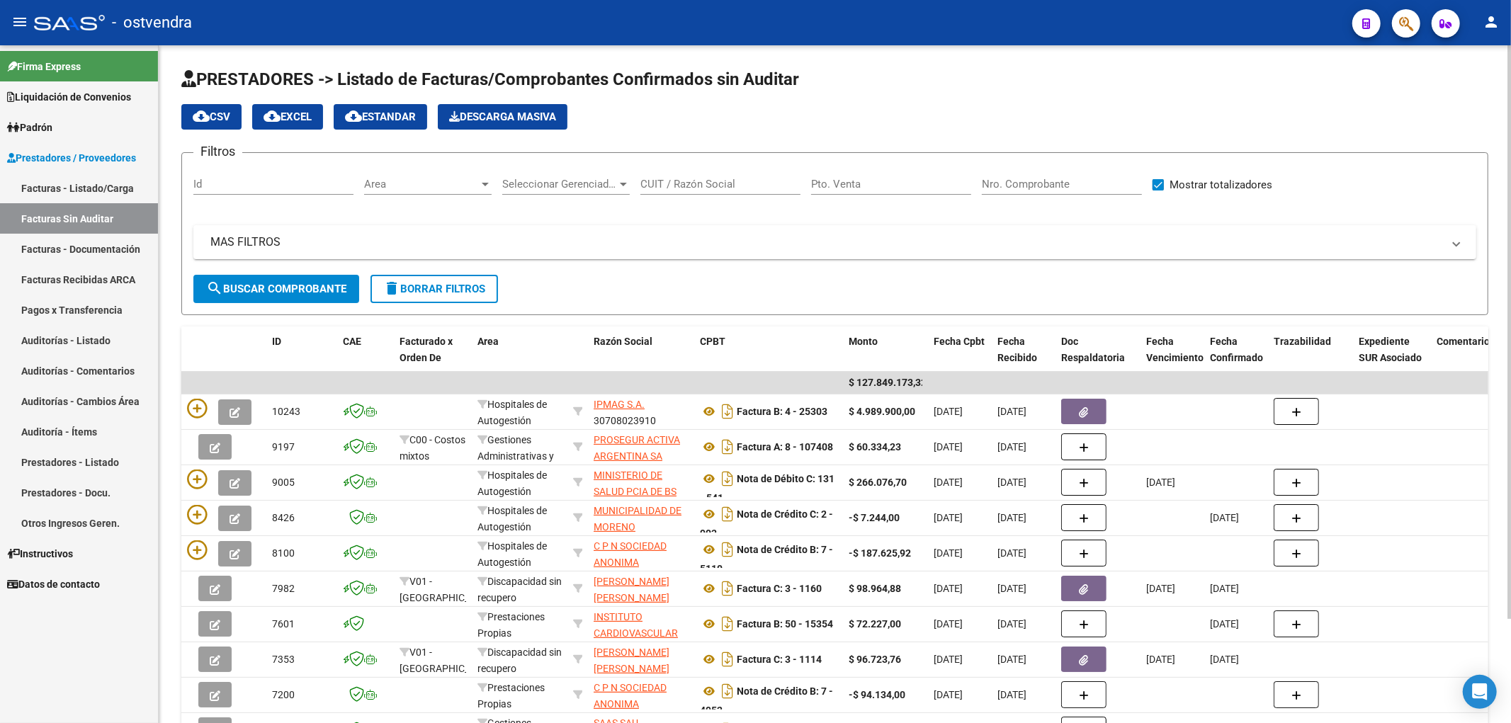
click at [898, 186] on input "Pto. Venta" at bounding box center [891, 184] width 160 height 13
click at [1035, 186] on input "Nro. Comprobante" at bounding box center [1062, 184] width 160 height 13
type input "25303"
click at [298, 298] on button "search Buscar Comprobante" at bounding box center [276, 289] width 166 height 28
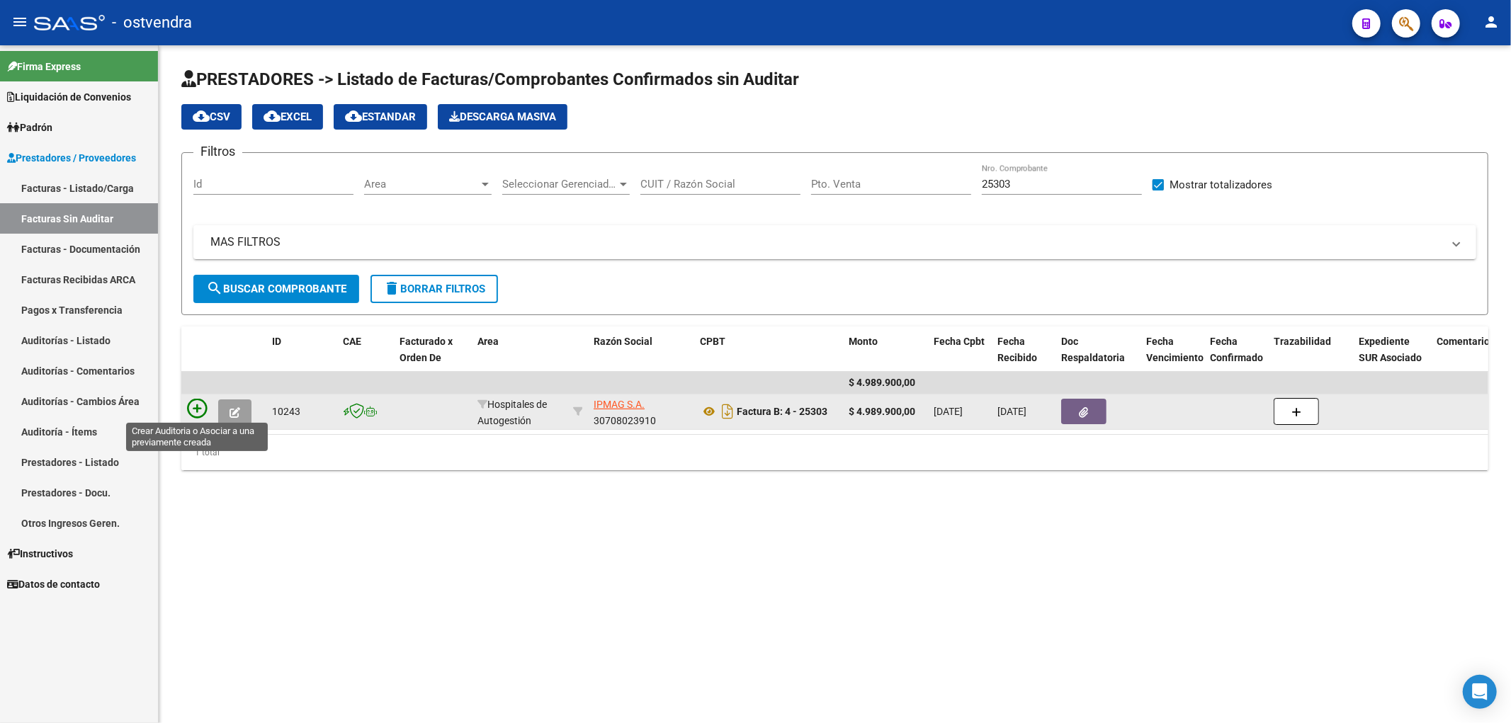
click at [196, 409] on icon at bounding box center [197, 409] width 20 height 20
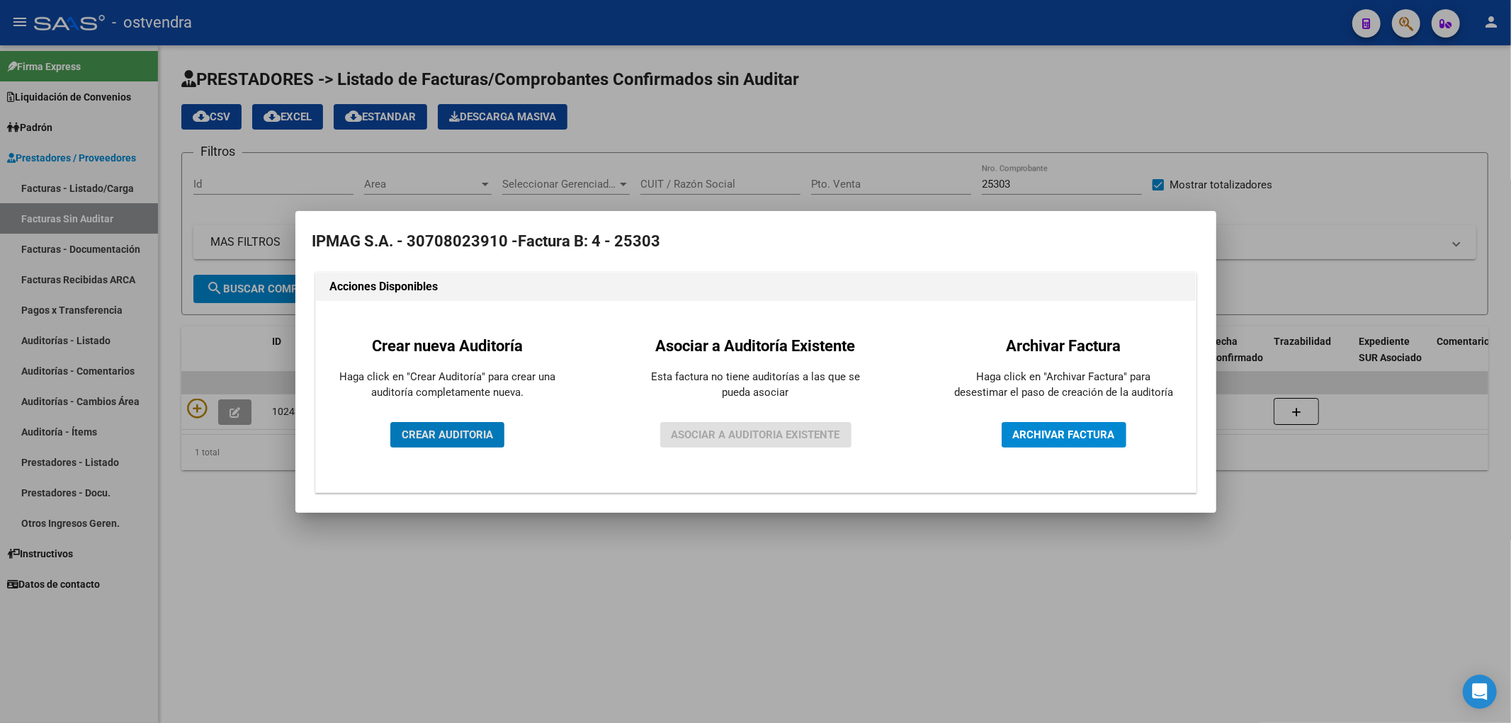
click at [417, 434] on span "CREAR AUDITORIA" at bounding box center [447, 435] width 91 height 13
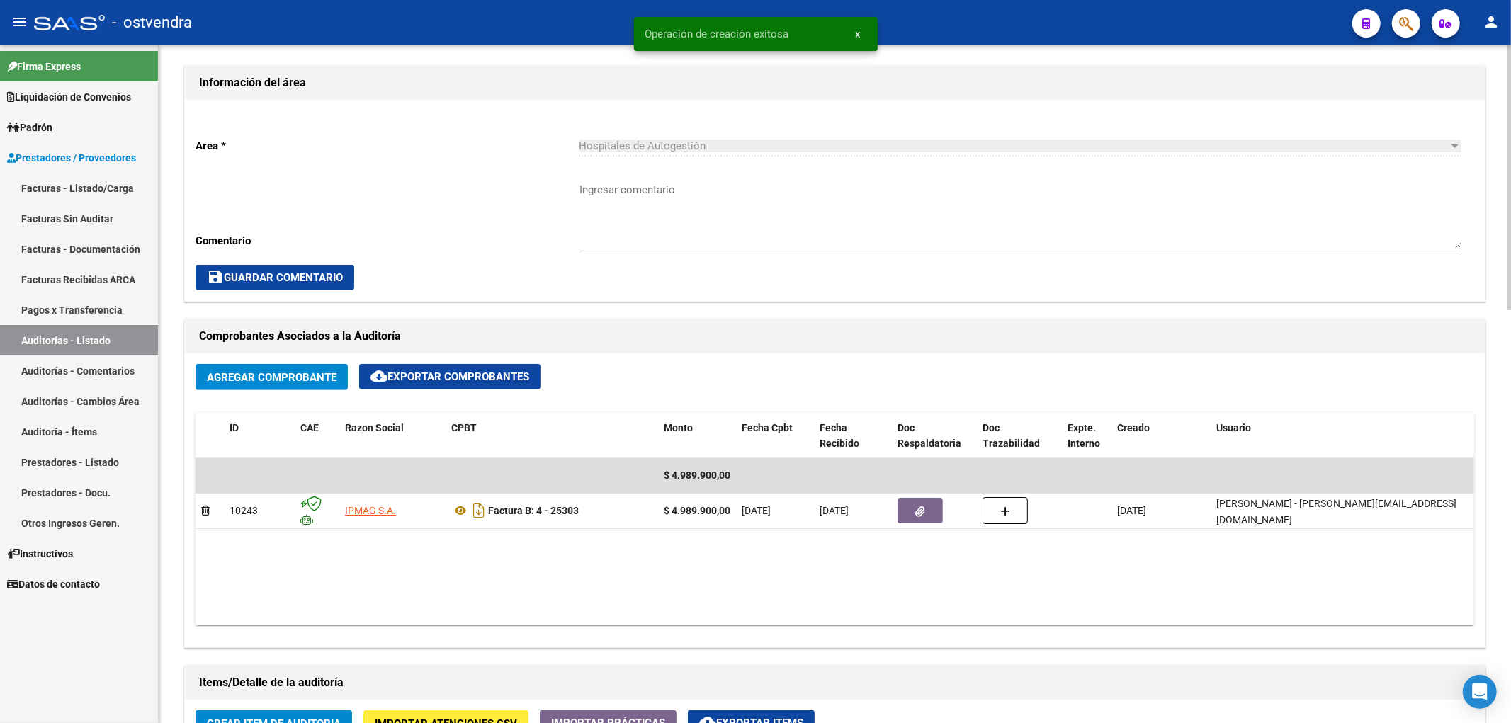
scroll to position [393, 0]
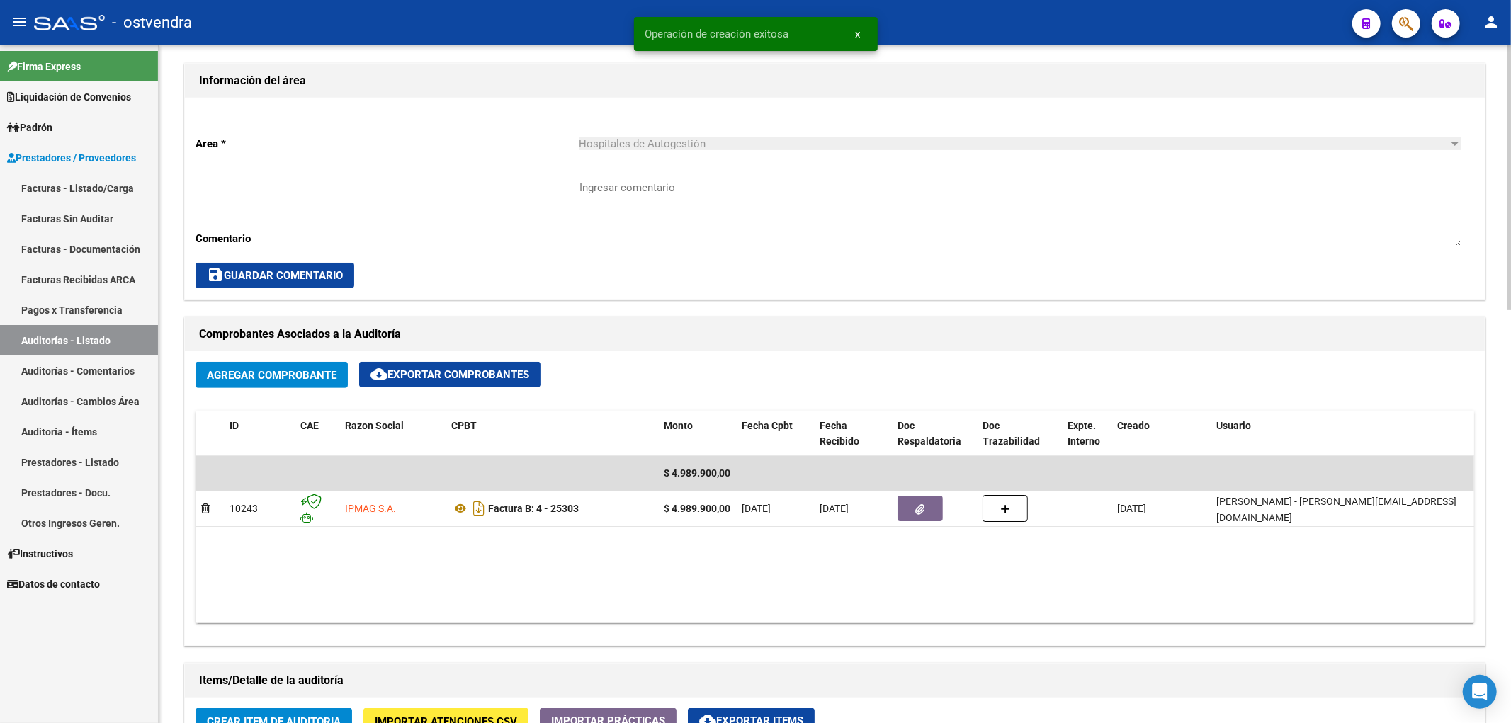
click at [629, 149] on span "Hospitales de Autogestión" at bounding box center [643, 143] width 127 height 13
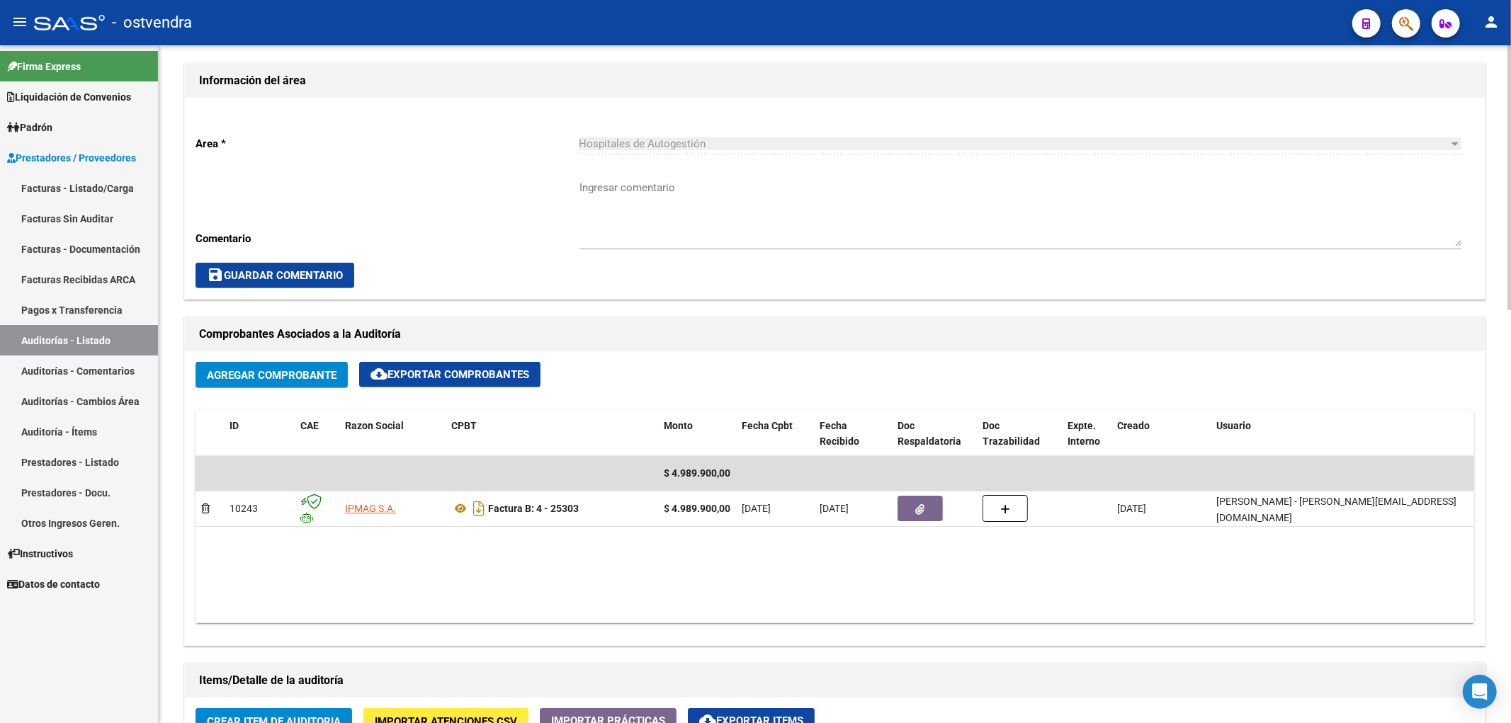
click at [599, 193] on textarea "Ingresar comentario" at bounding box center [1021, 213] width 882 height 67
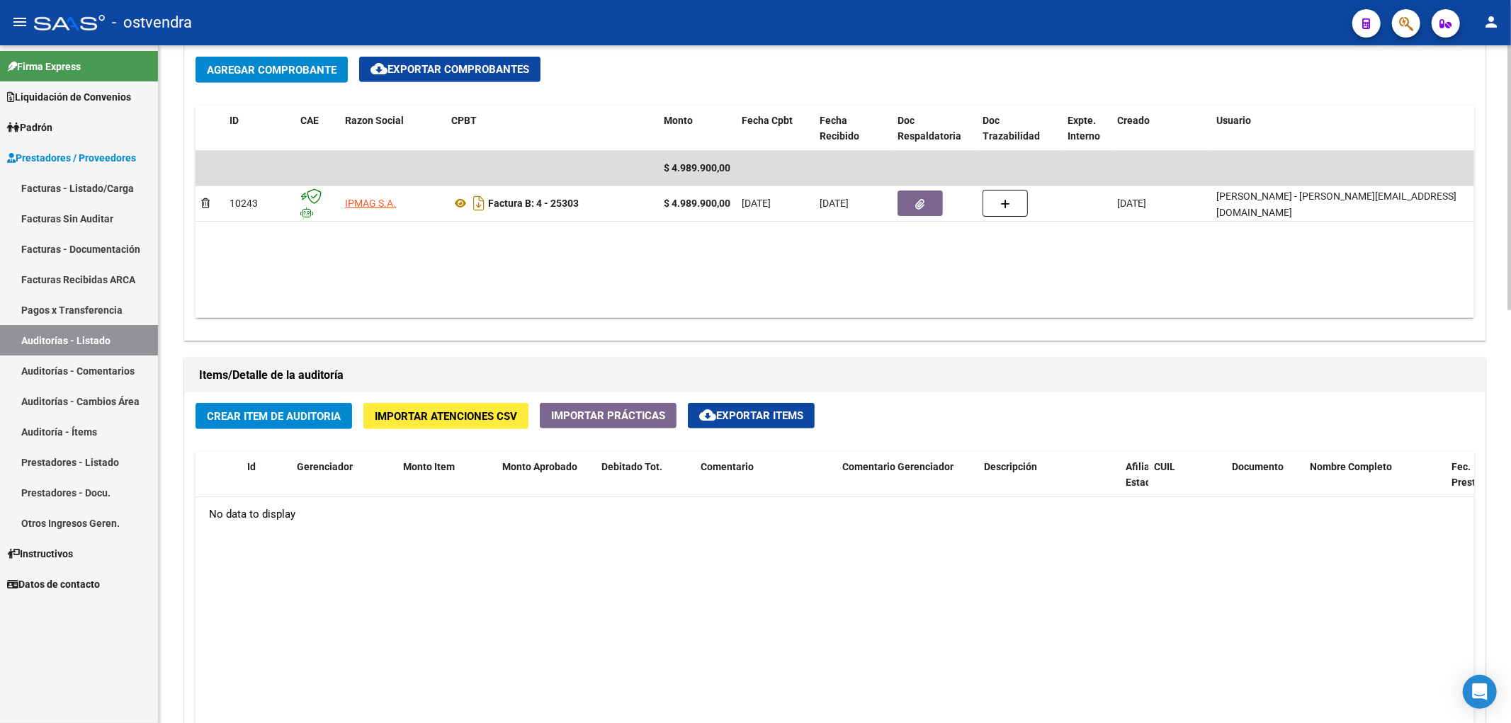
scroll to position [708, 0]
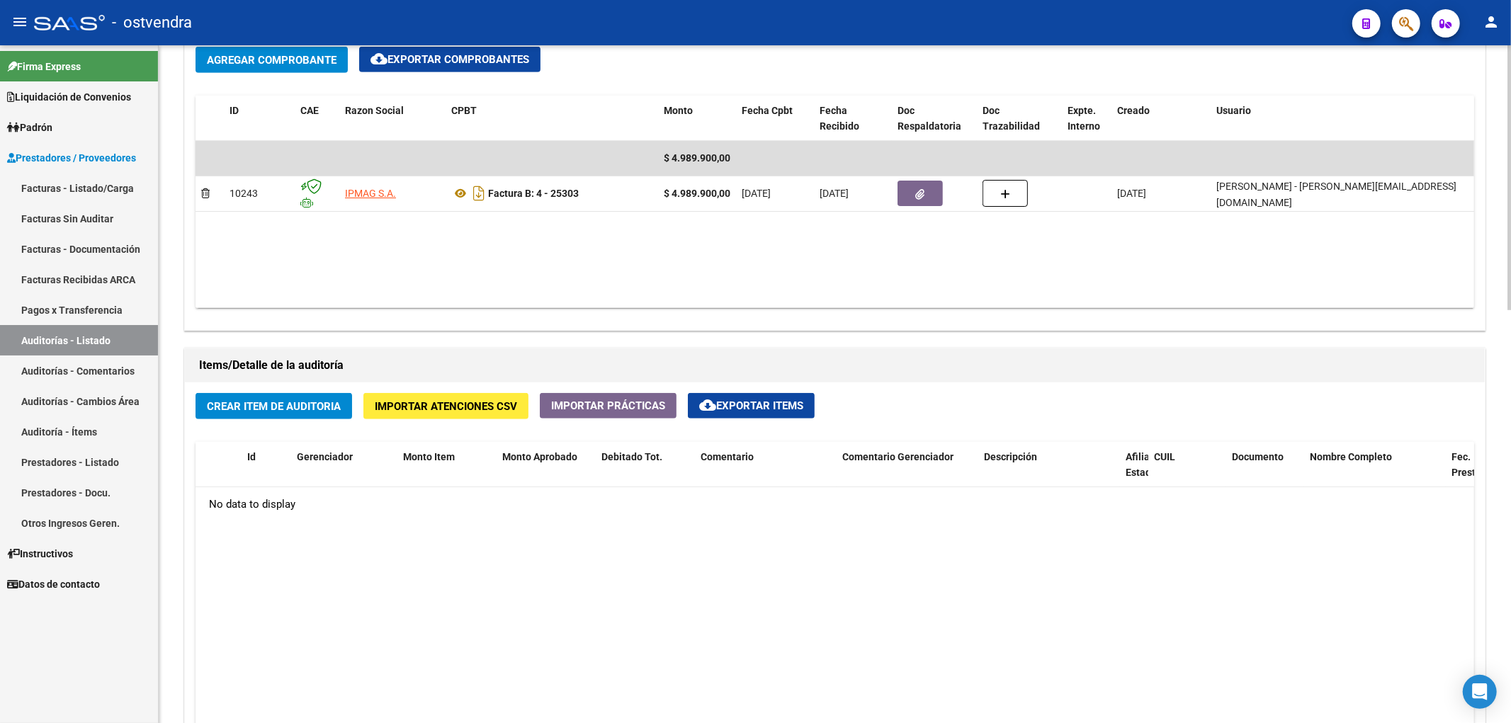
click at [309, 409] on span "Crear Item de Auditoria" at bounding box center [274, 406] width 134 height 13
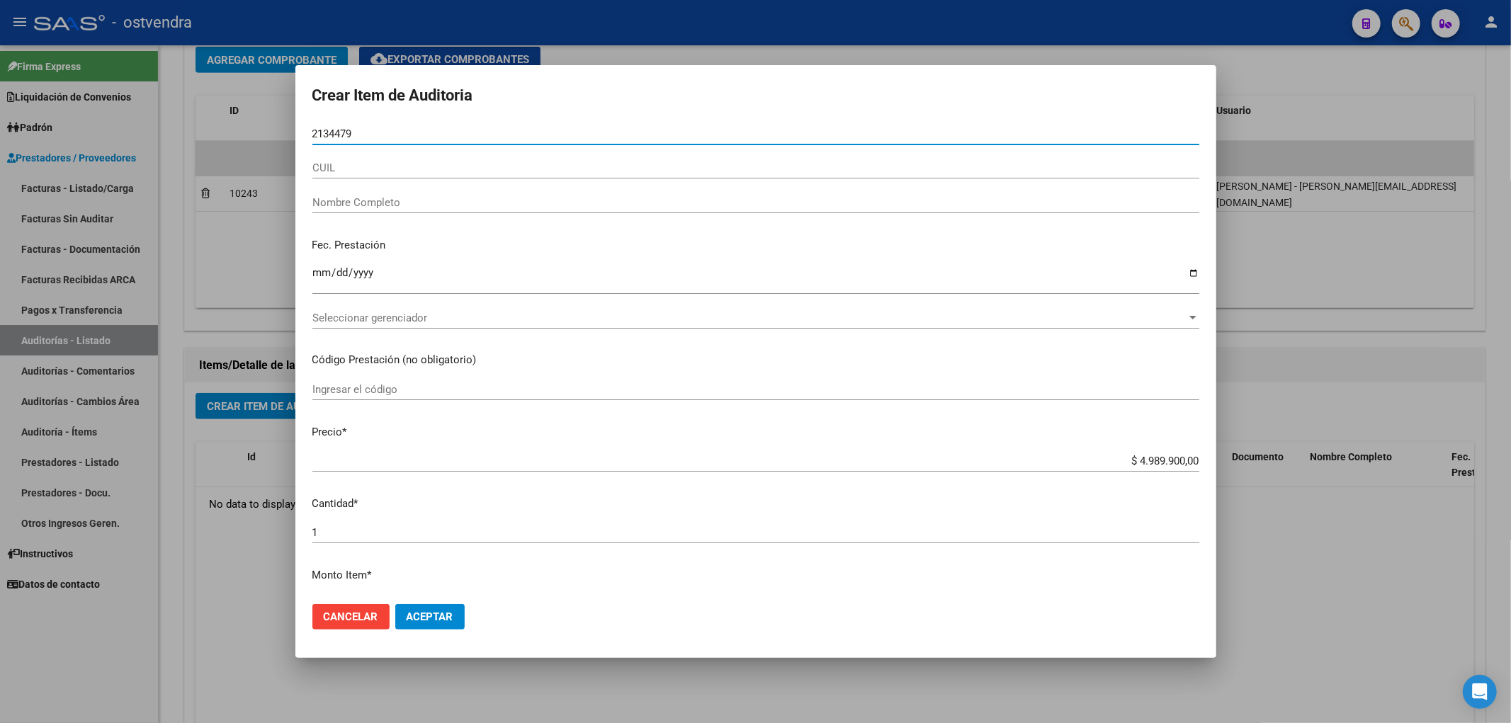
type input "21344799"
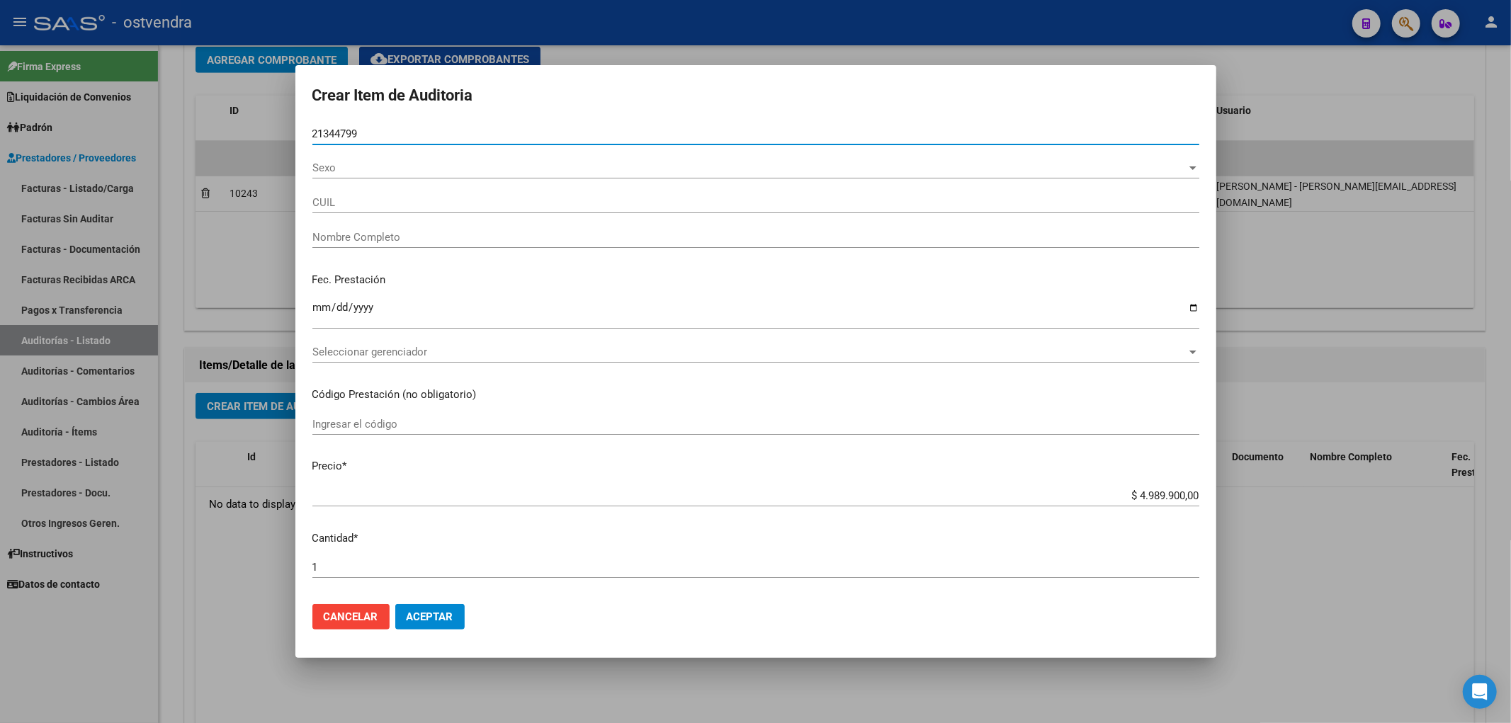
type input "20213447999"
type input "[PERSON_NAME]"
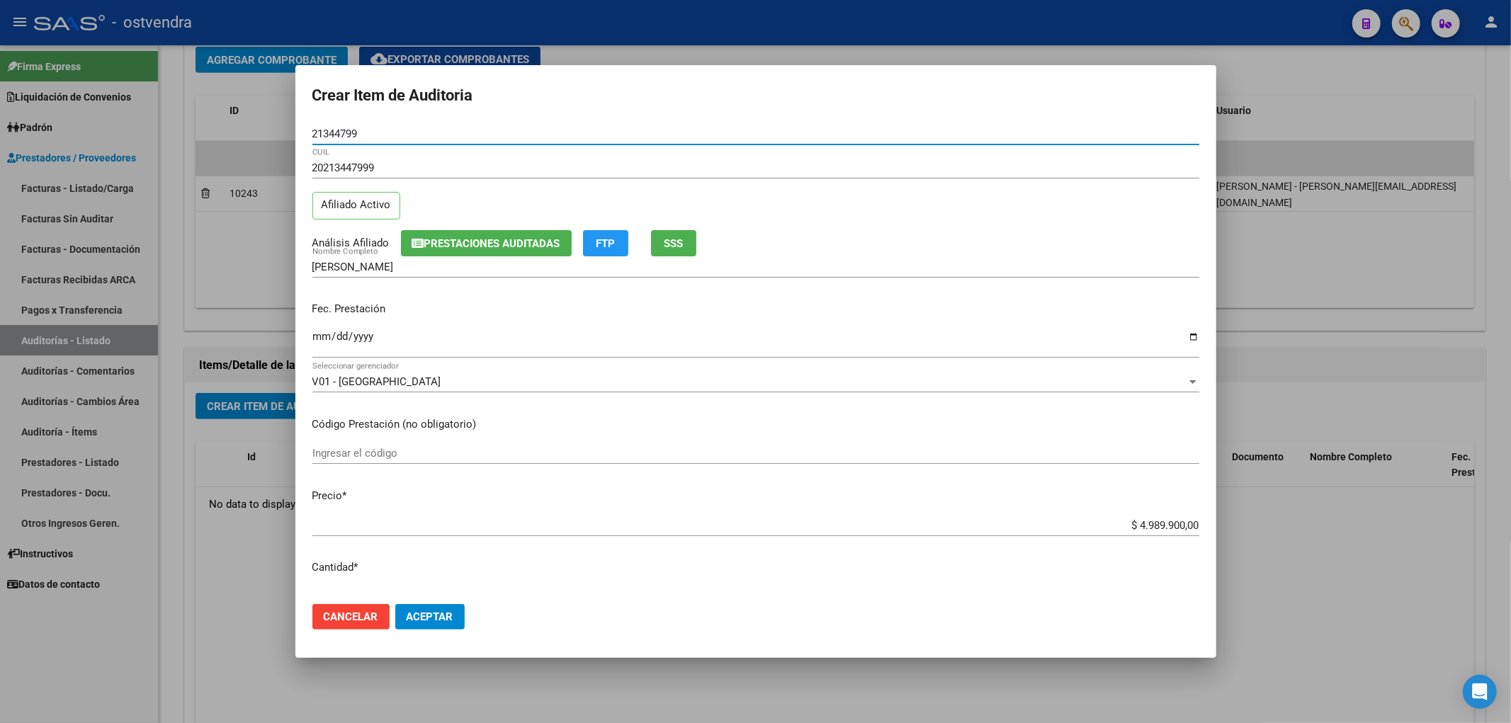
type input "21344799"
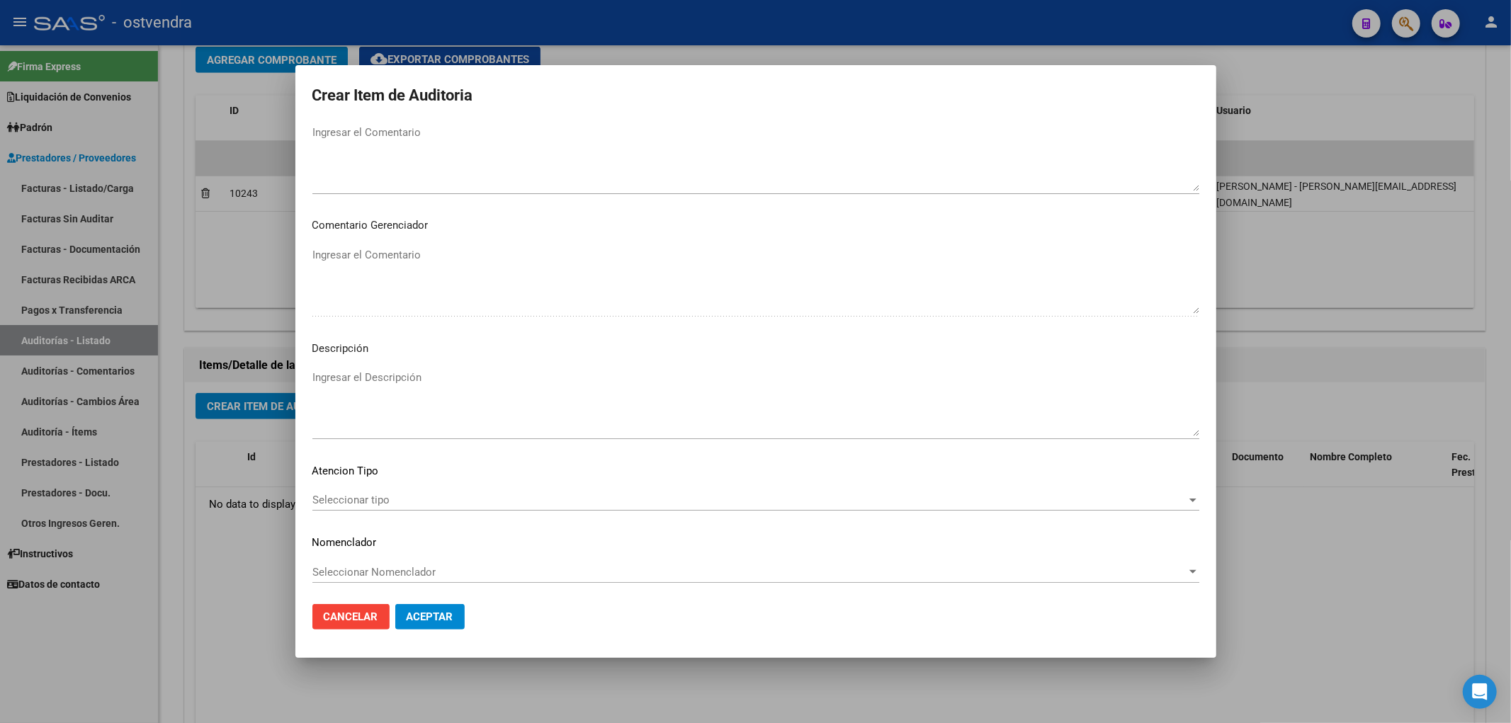
scroll to position [682, 0]
click at [419, 611] on span "Aceptar" at bounding box center [430, 617] width 47 height 13
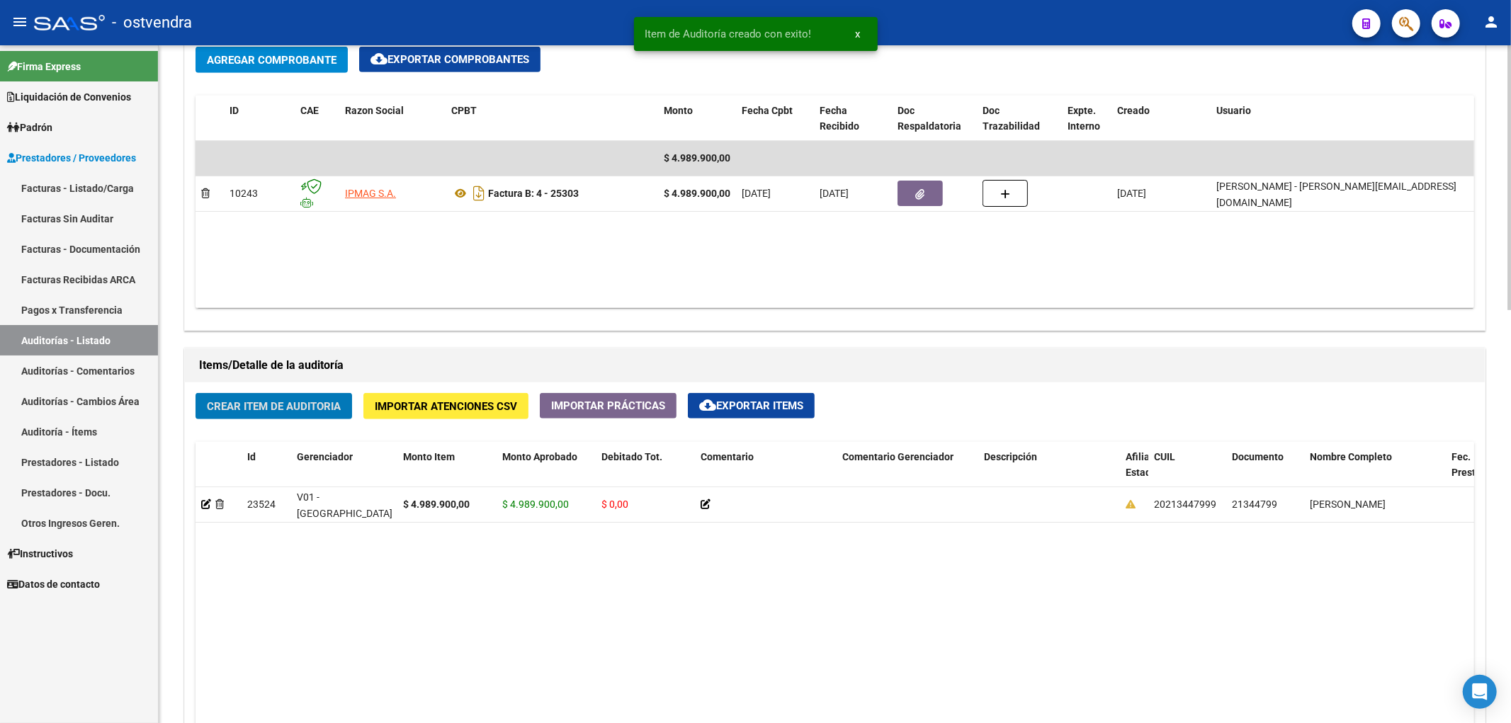
scroll to position [709, 0]
click at [553, 572] on datatable-body "23524 V01 - Viasano $ 4.989.900,00 $ 4.989.900,00 $ 0,00 20213447999 21344799 […" at bounding box center [835, 700] width 1279 height 426
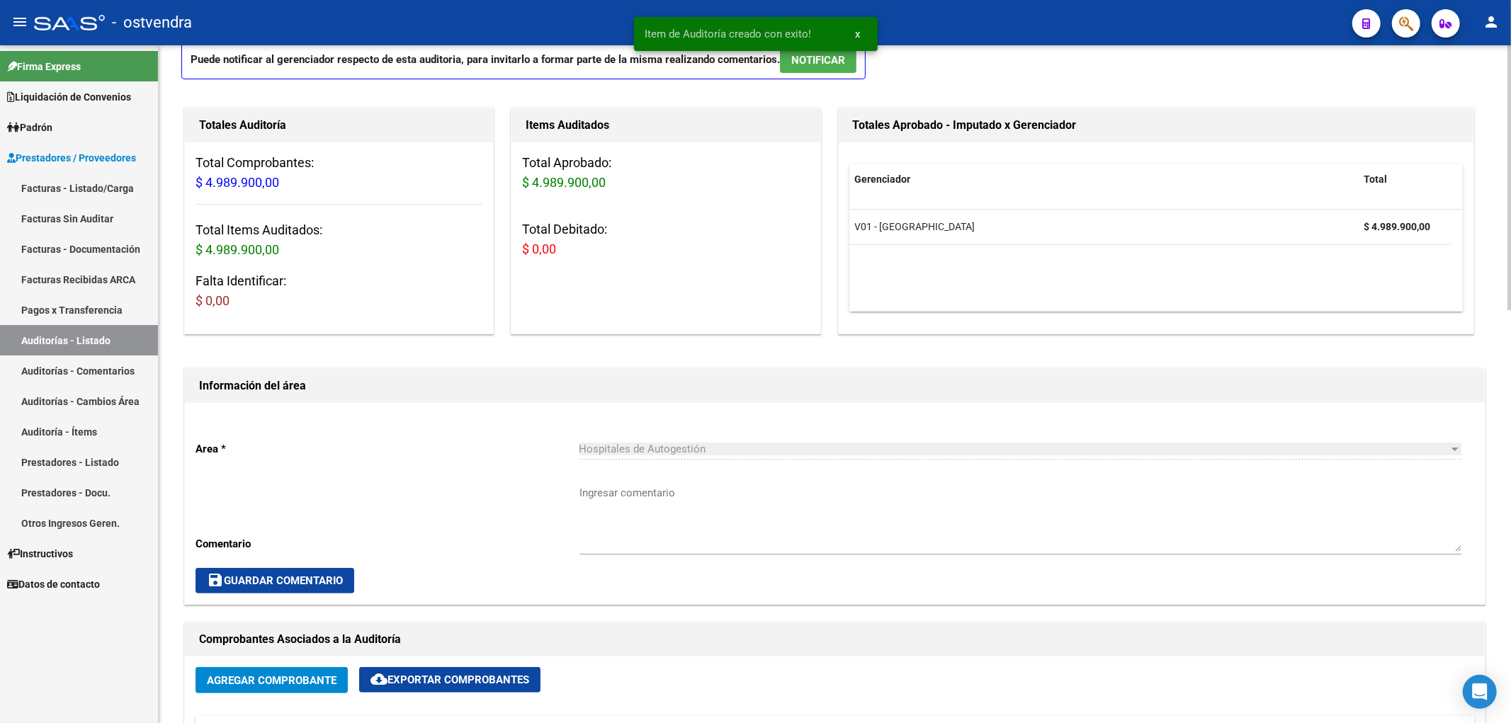
scroll to position [0, 0]
